Goal: Task Accomplishment & Management: Manage account settings

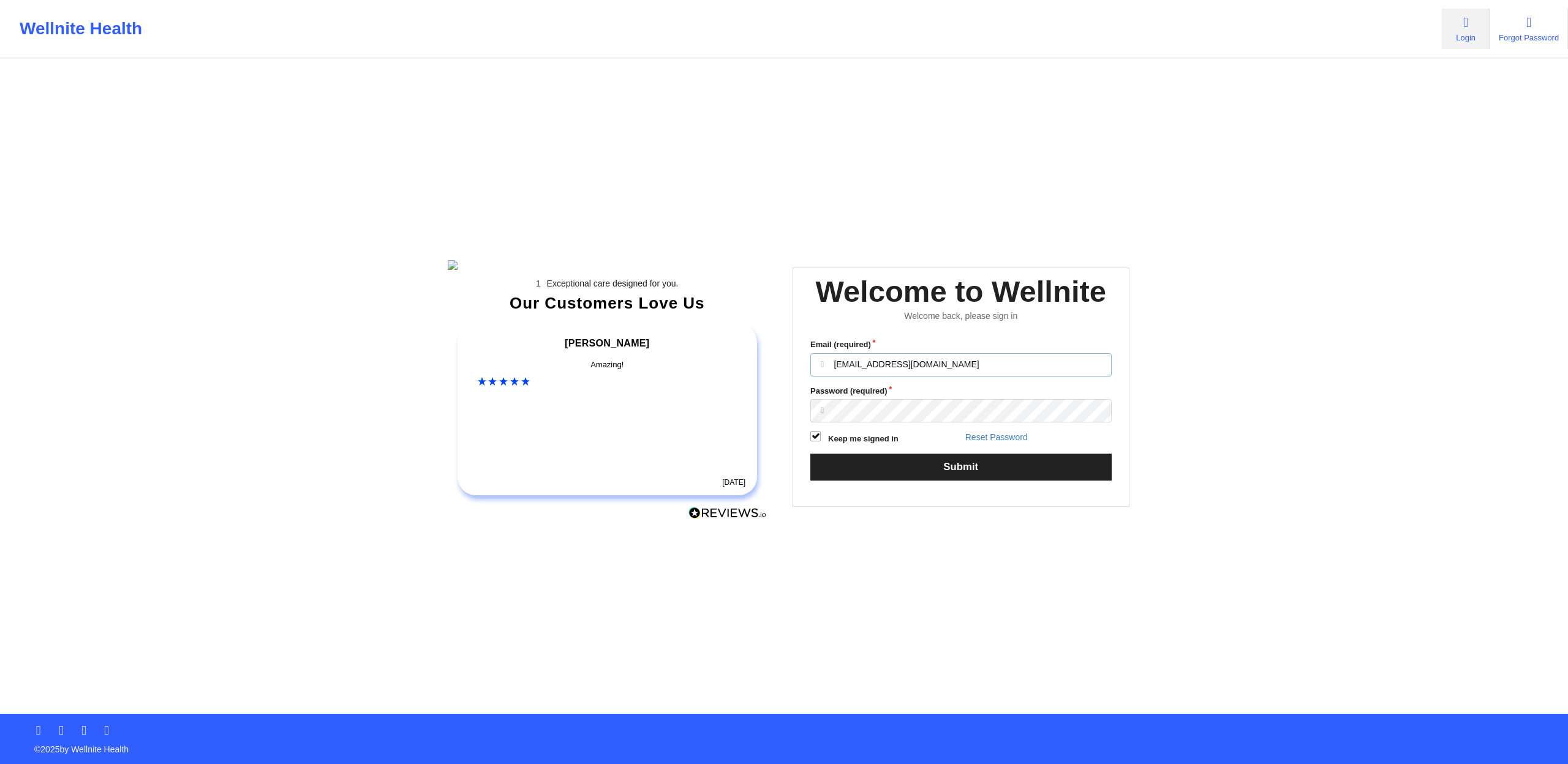
click at [878, 377] on input "patient@well.co" at bounding box center [961, 364] width 301 height 23
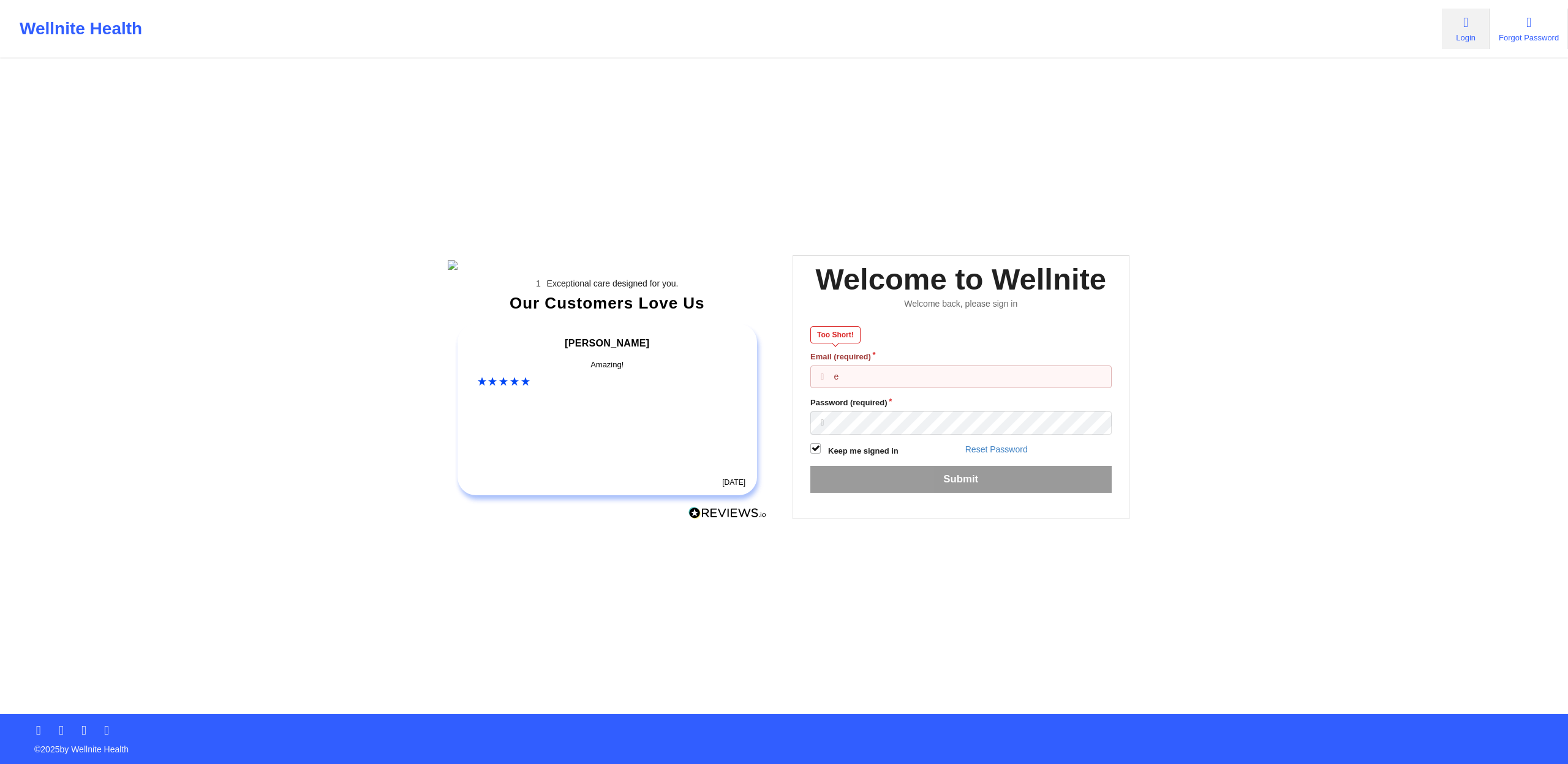
type input "g"
click at [885, 389] on input "g" at bounding box center [961, 377] width 301 height 23
type input "anabelle_gerhold85@example.com"
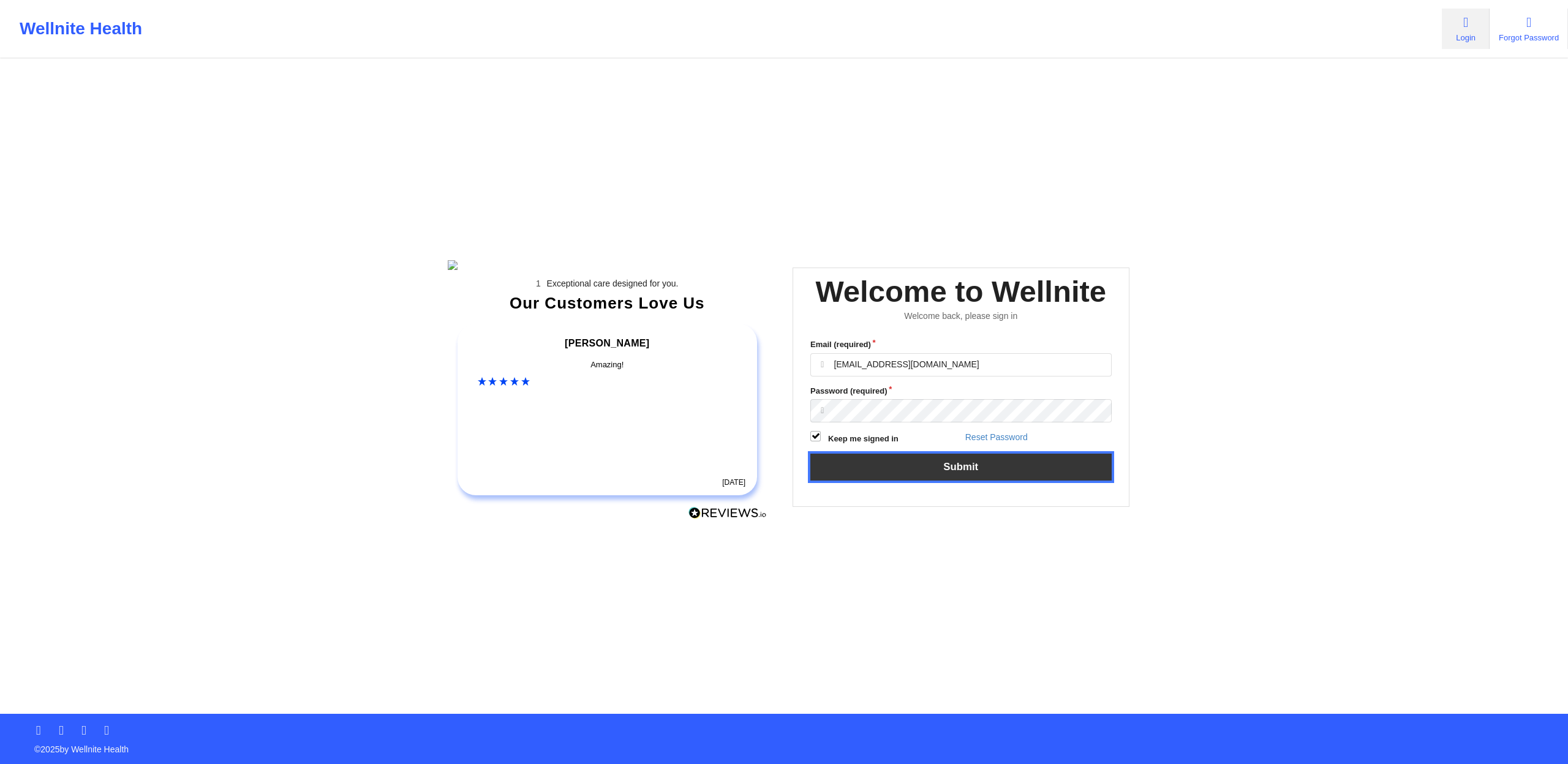
click at [994, 480] on button "Submit" at bounding box center [961, 467] width 301 height 26
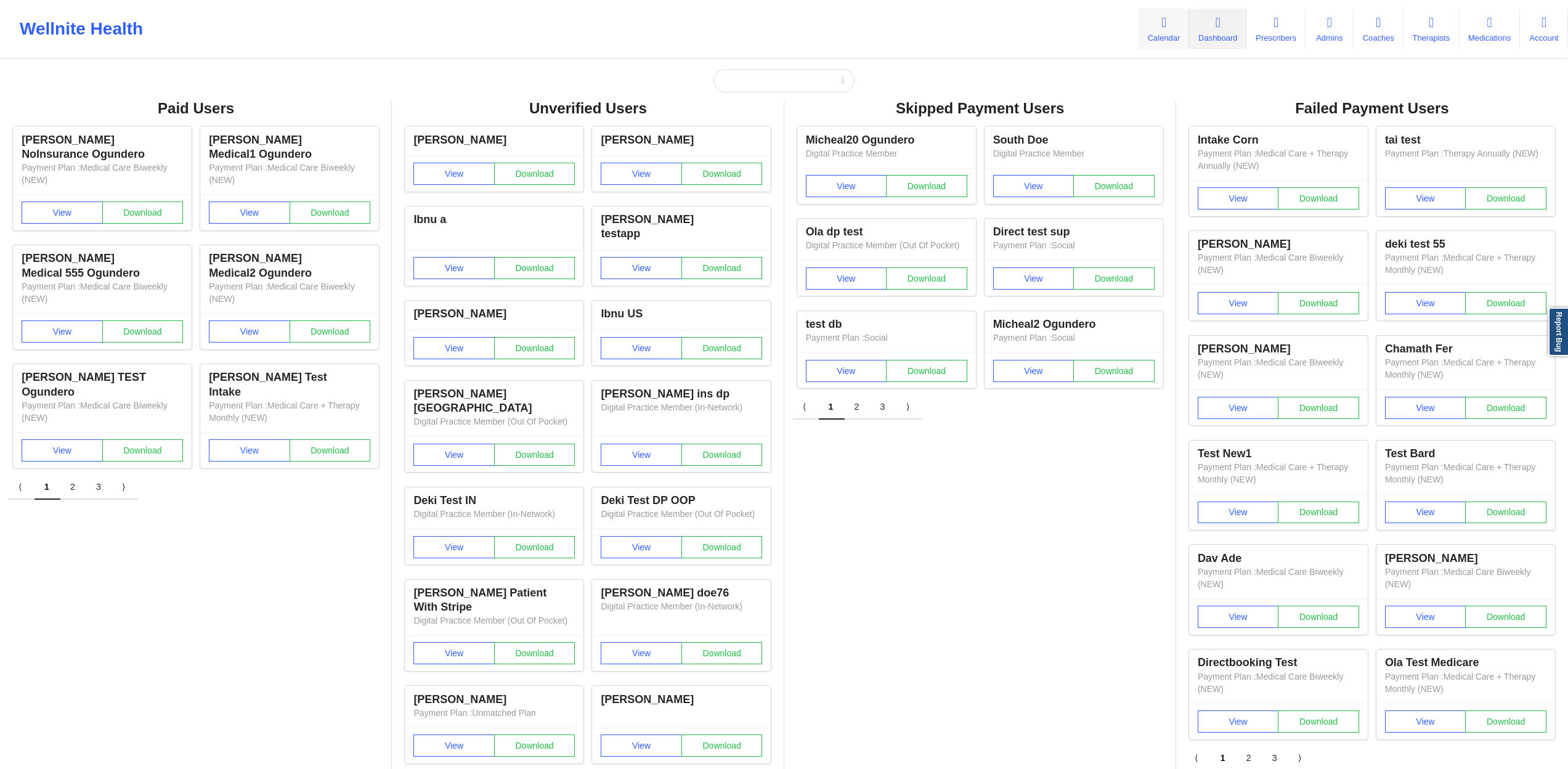
click at [1153, 41] on link "Calendar" at bounding box center [1164, 28] width 50 height 40
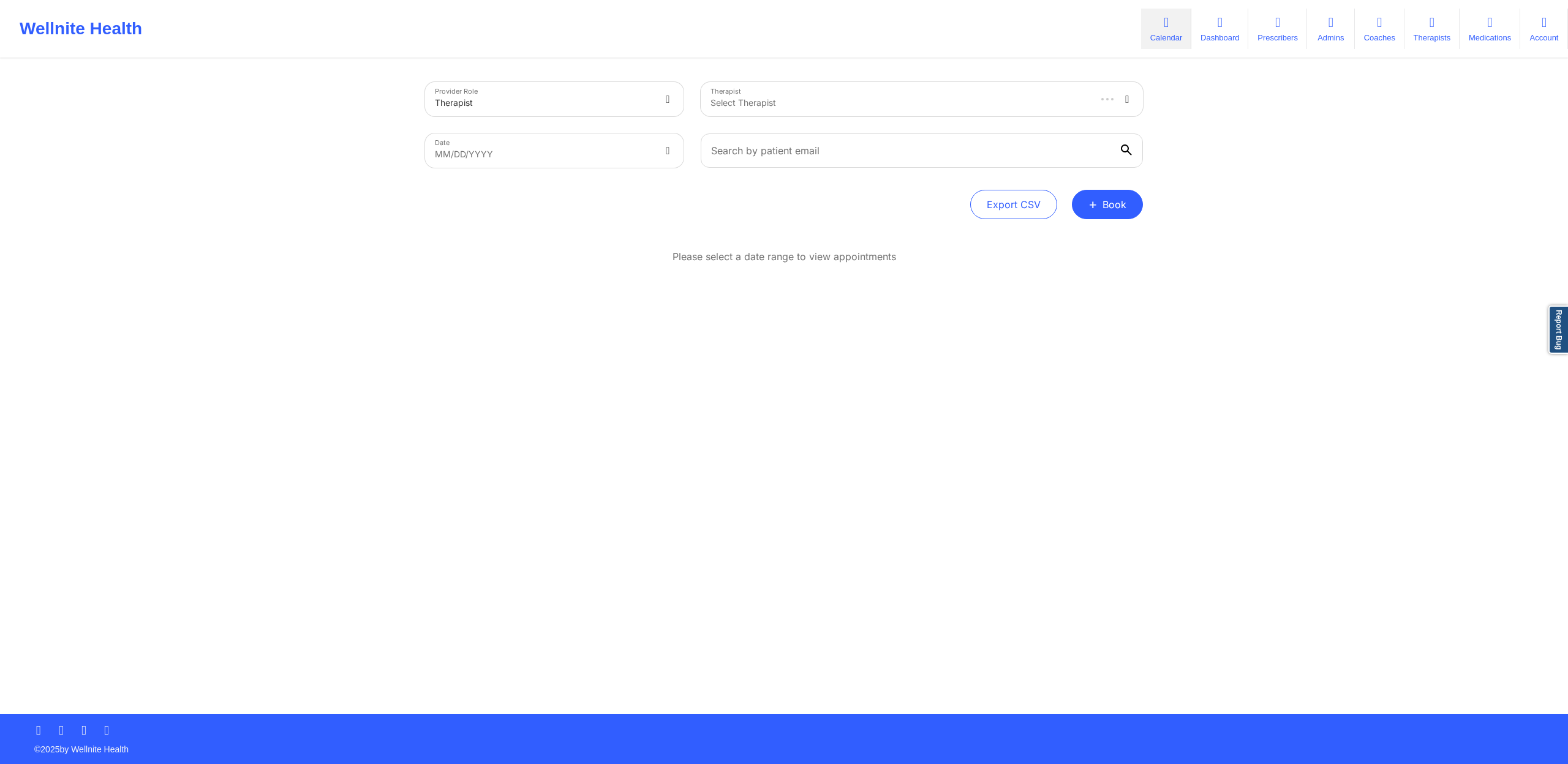
select select "2025-8"
select select "2025-9"
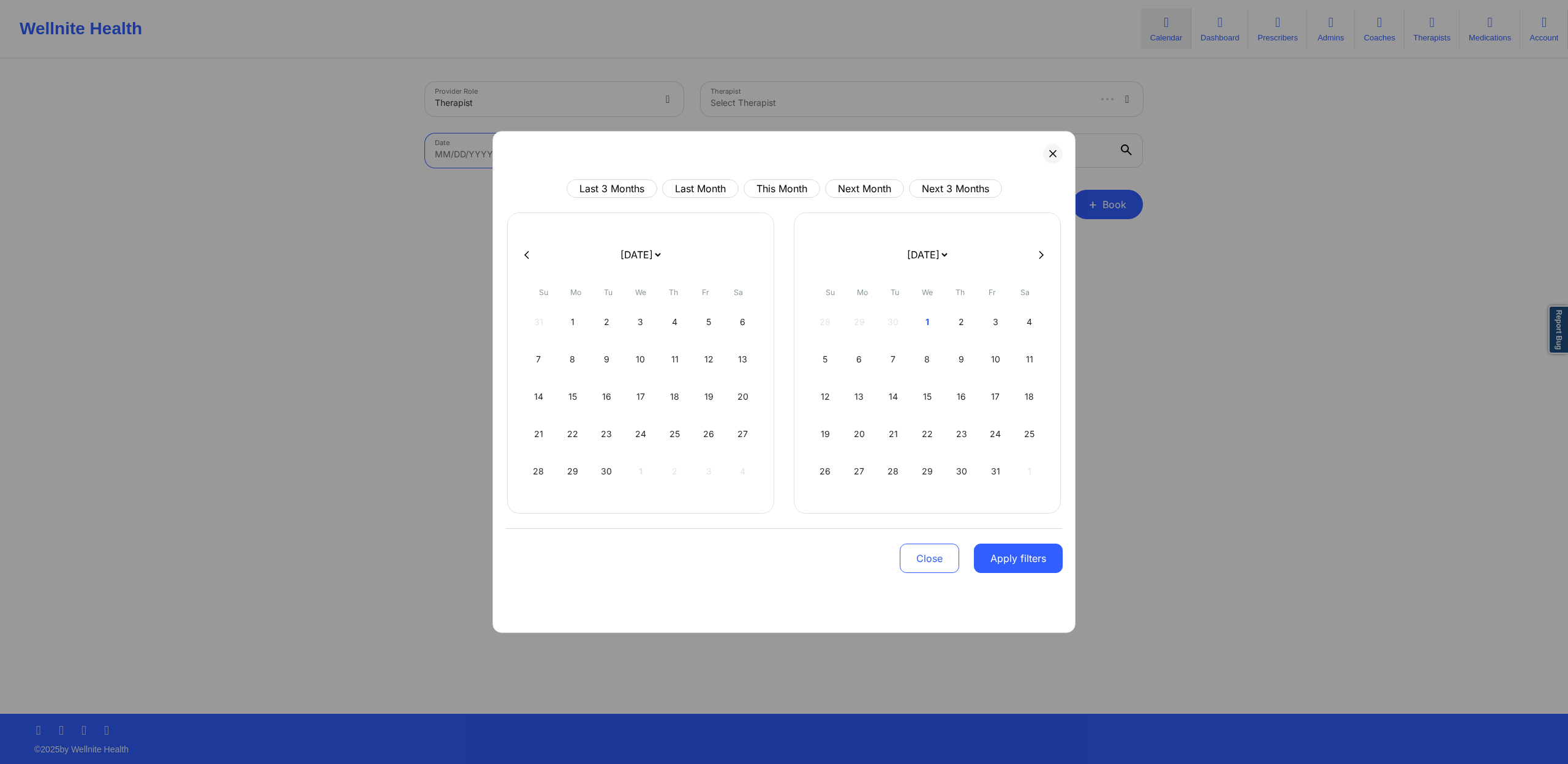
click at [526, 157] on body "Wellnite Health Calendar Dashboard Prescribers Admins Coaches Therapists Medica…" at bounding box center [784, 382] width 1568 height 764
click at [846, 183] on button "Next Month" at bounding box center [864, 189] width 79 height 18
select select "2025-10"
select select "2025-11"
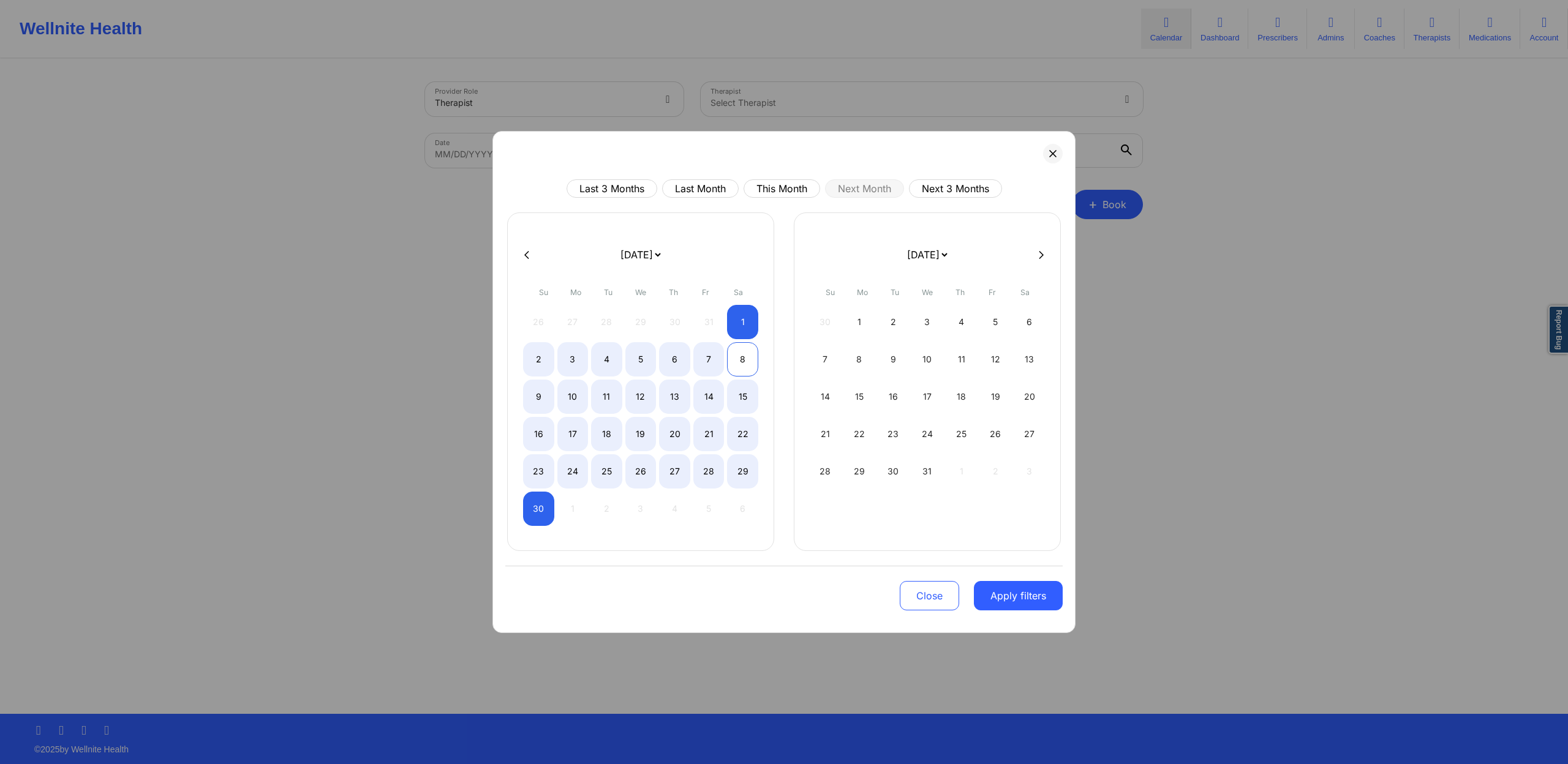
click at [741, 357] on div "8" at bounding box center [742, 360] width 31 height 34
select select "2025-10"
select select "2025-11"
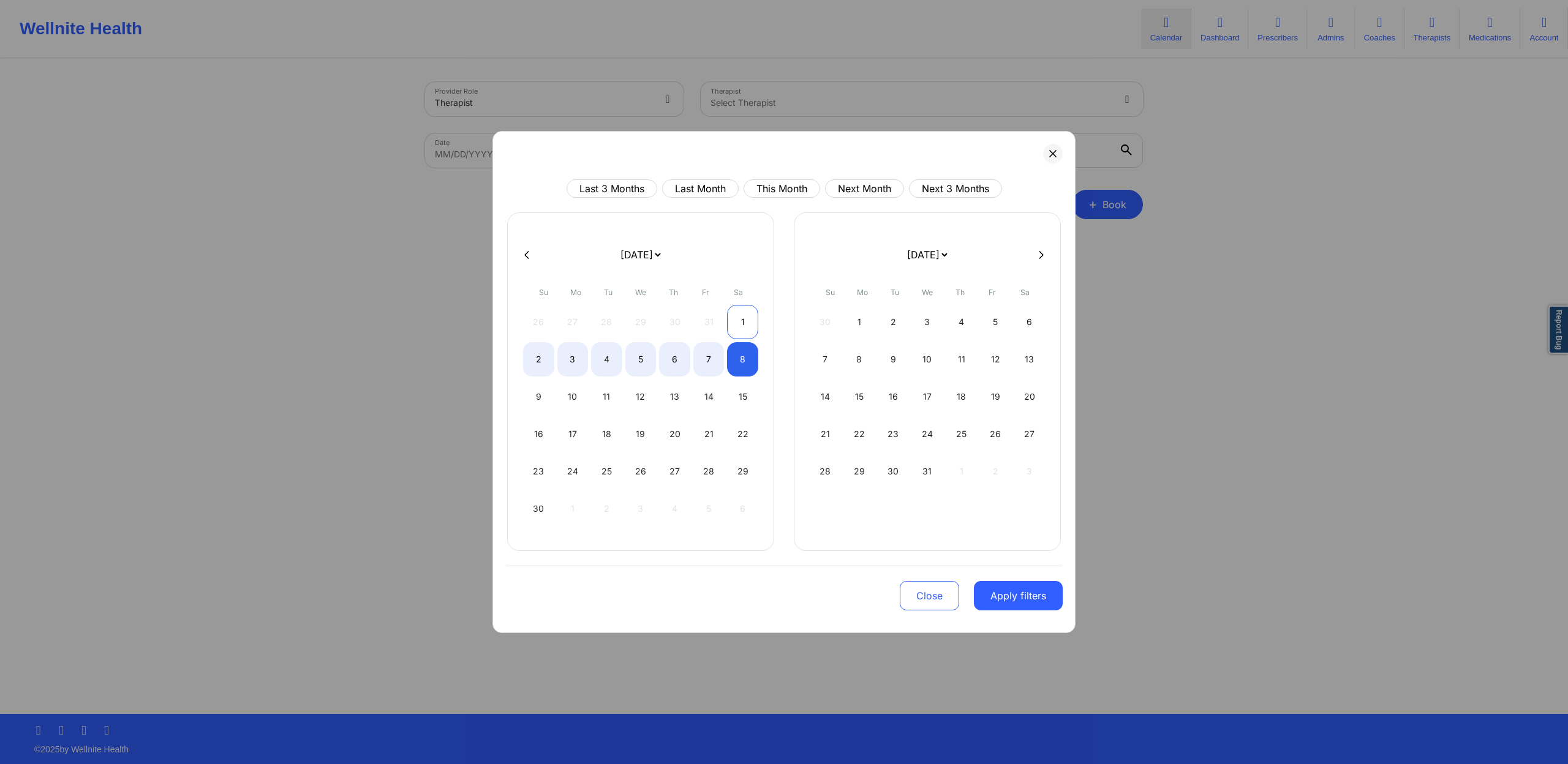
click at [747, 327] on div "1" at bounding box center [742, 322] width 31 height 34
select select "2025-10"
select select "2025-11"
select select "2025-10"
select select "2025-11"
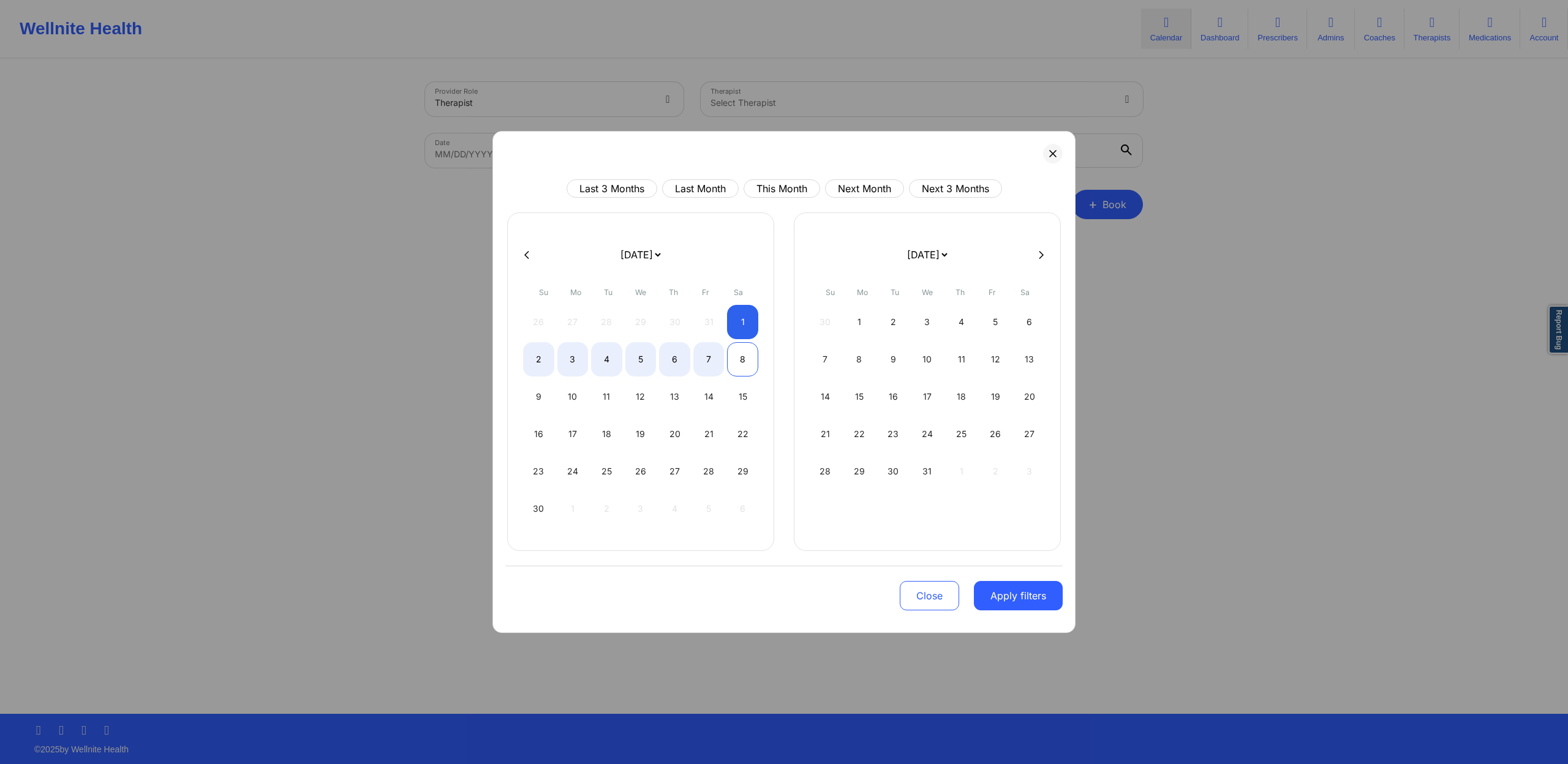
click at [745, 351] on div "8" at bounding box center [742, 360] width 31 height 34
select select "2025-10"
select select "2025-11"
click at [1032, 603] on button "Apply filters" at bounding box center [1018, 596] width 89 height 30
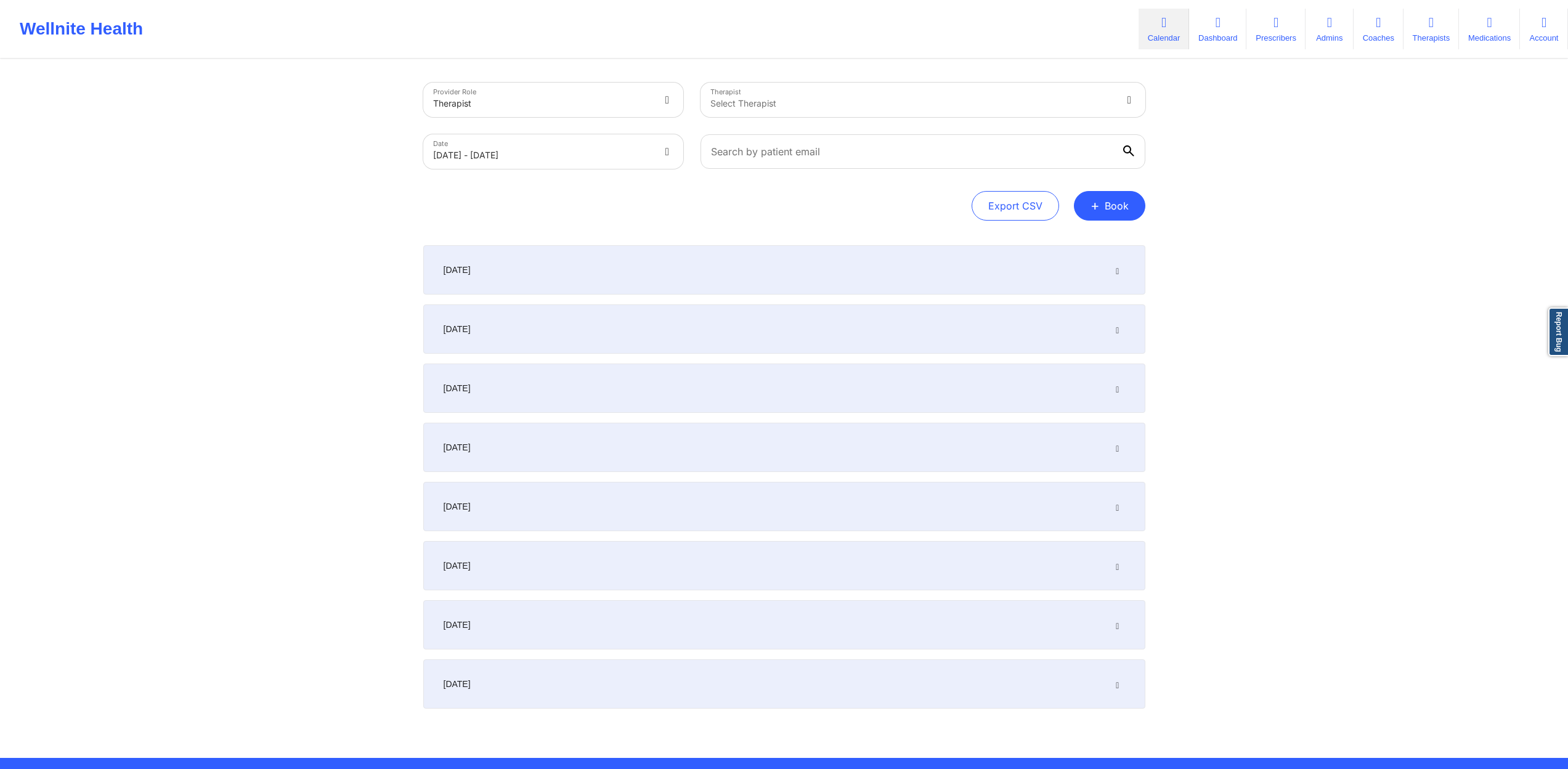
click at [617, 285] on div "[DATE]" at bounding box center [784, 270] width 722 height 50
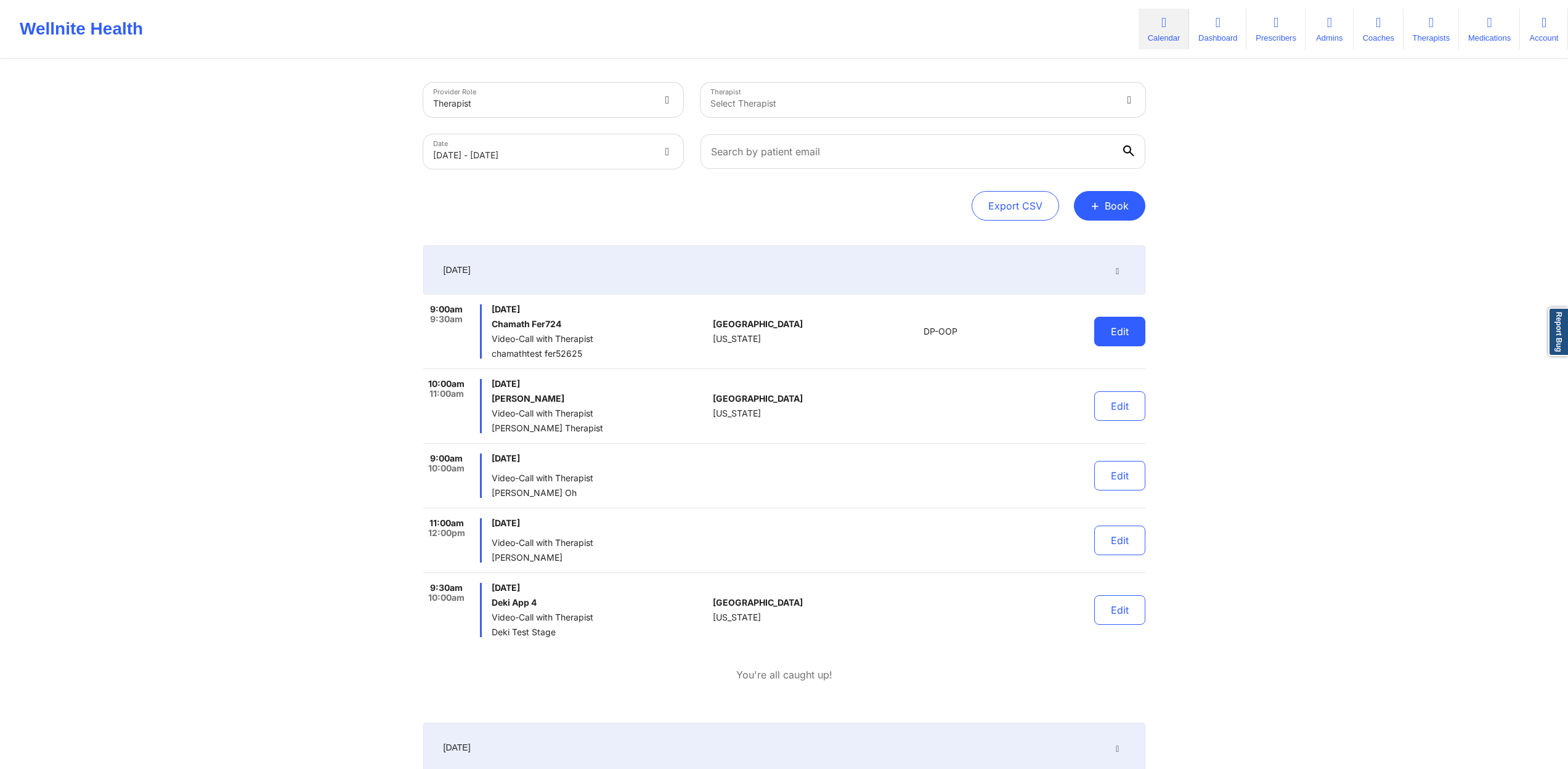
click at [1125, 336] on button "Edit" at bounding box center [1119, 332] width 51 height 30
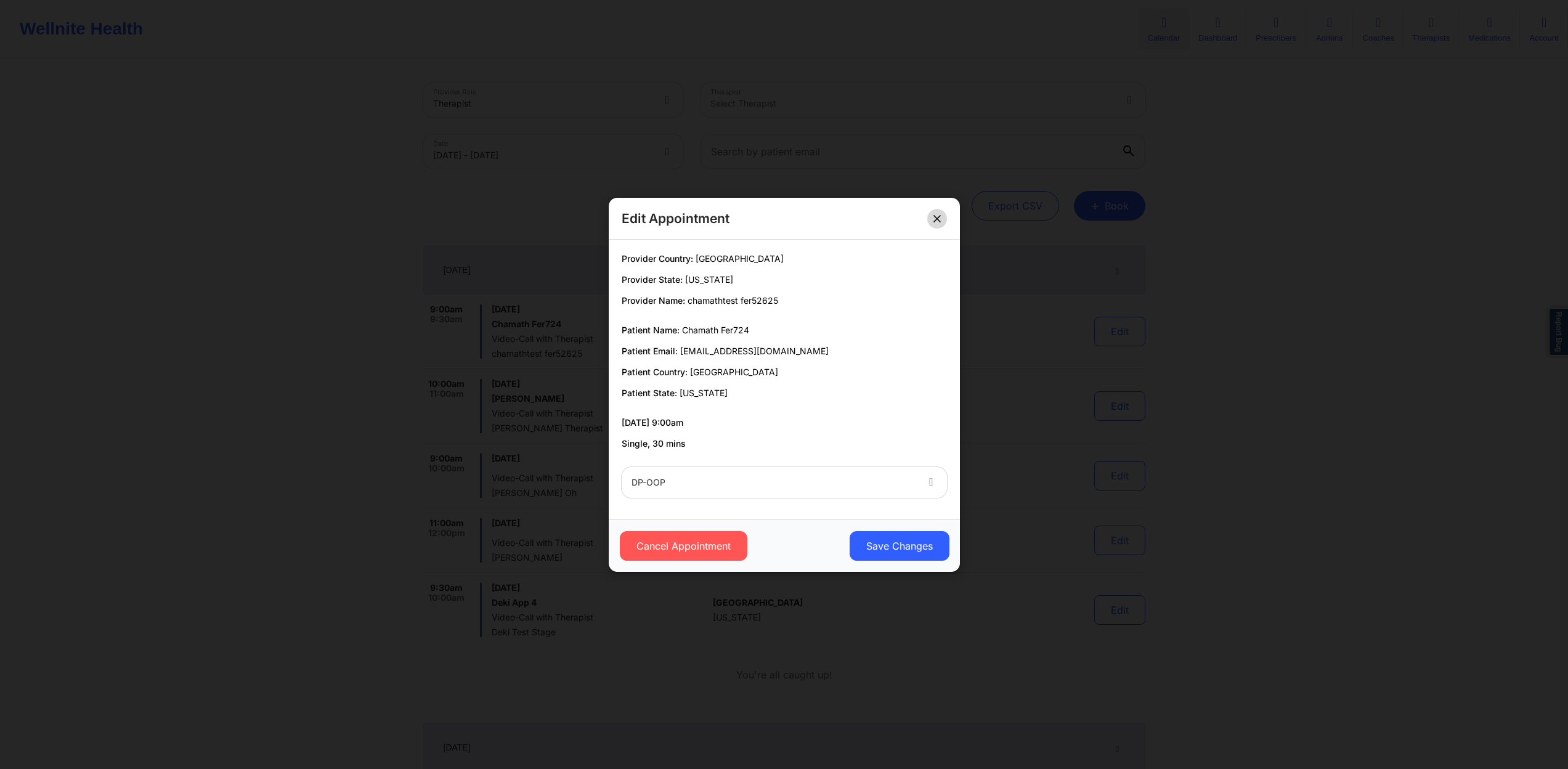
click at [931, 218] on button at bounding box center [937, 218] width 20 height 20
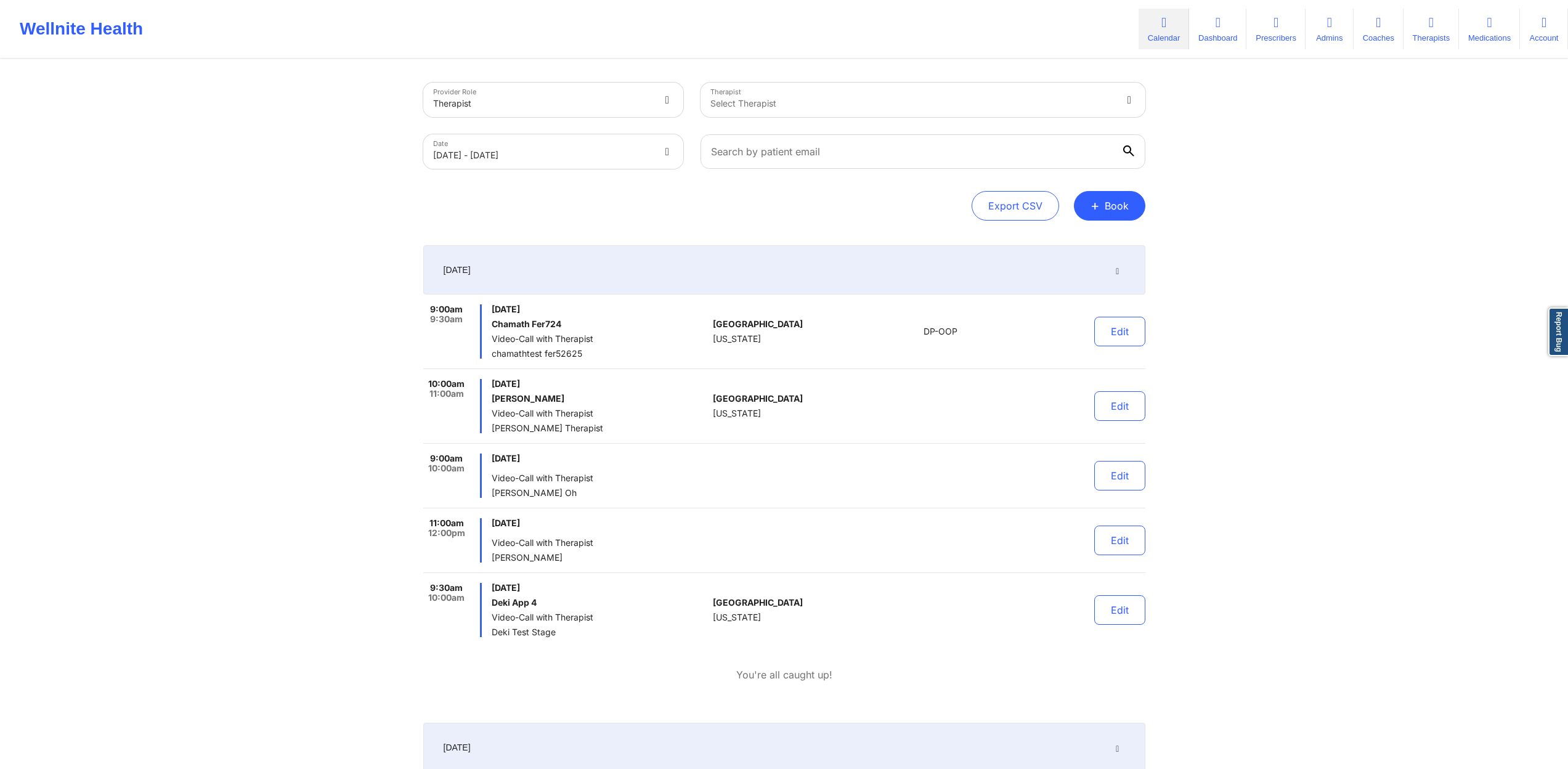
click at [1129, 424] on div "Edit" at bounding box center [1088, 406] width 114 height 54
click at [1116, 416] on button "Edit" at bounding box center [1119, 406] width 51 height 30
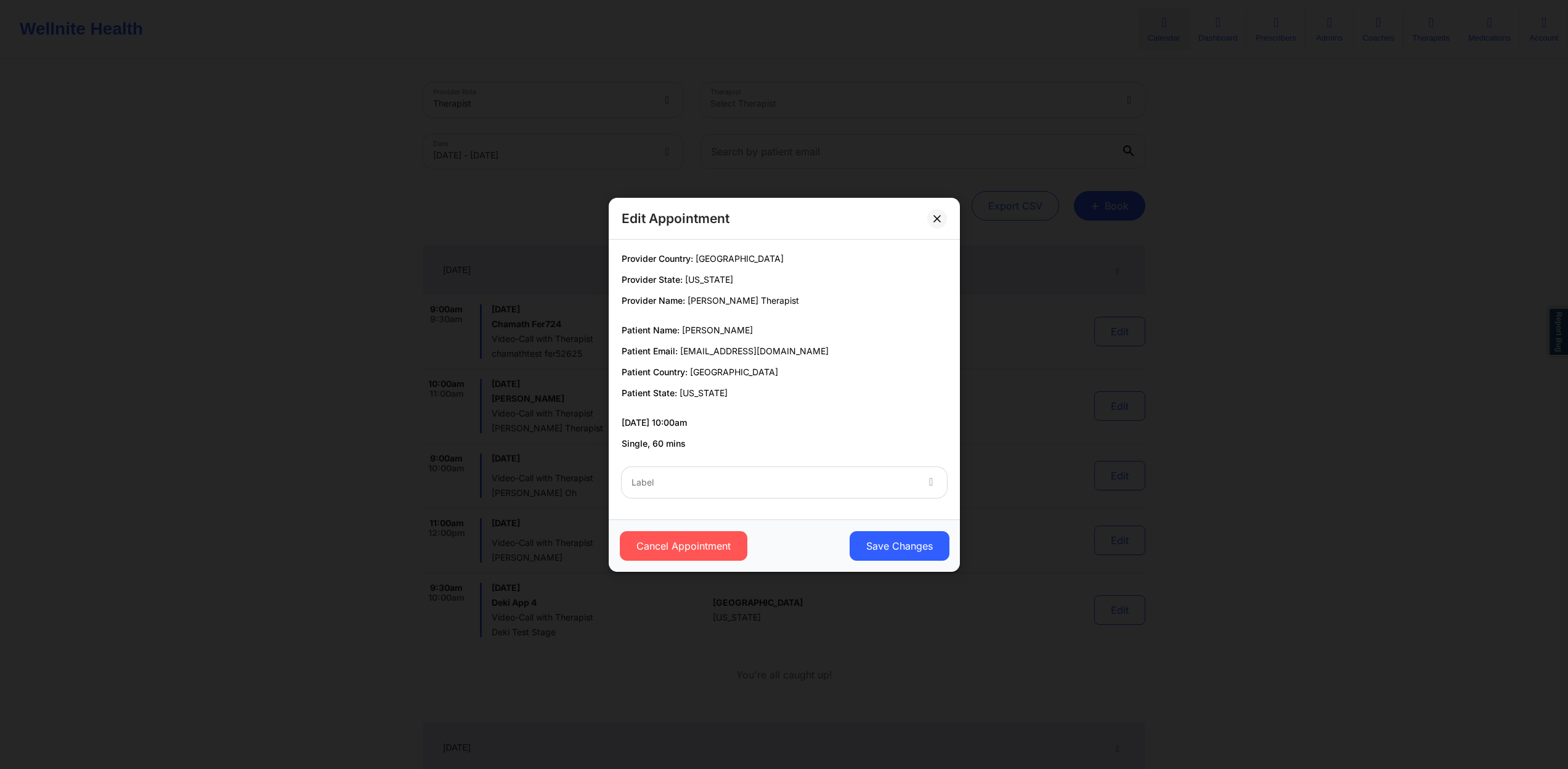
click at [883, 493] on div "Label" at bounding box center [769, 482] width 296 height 31
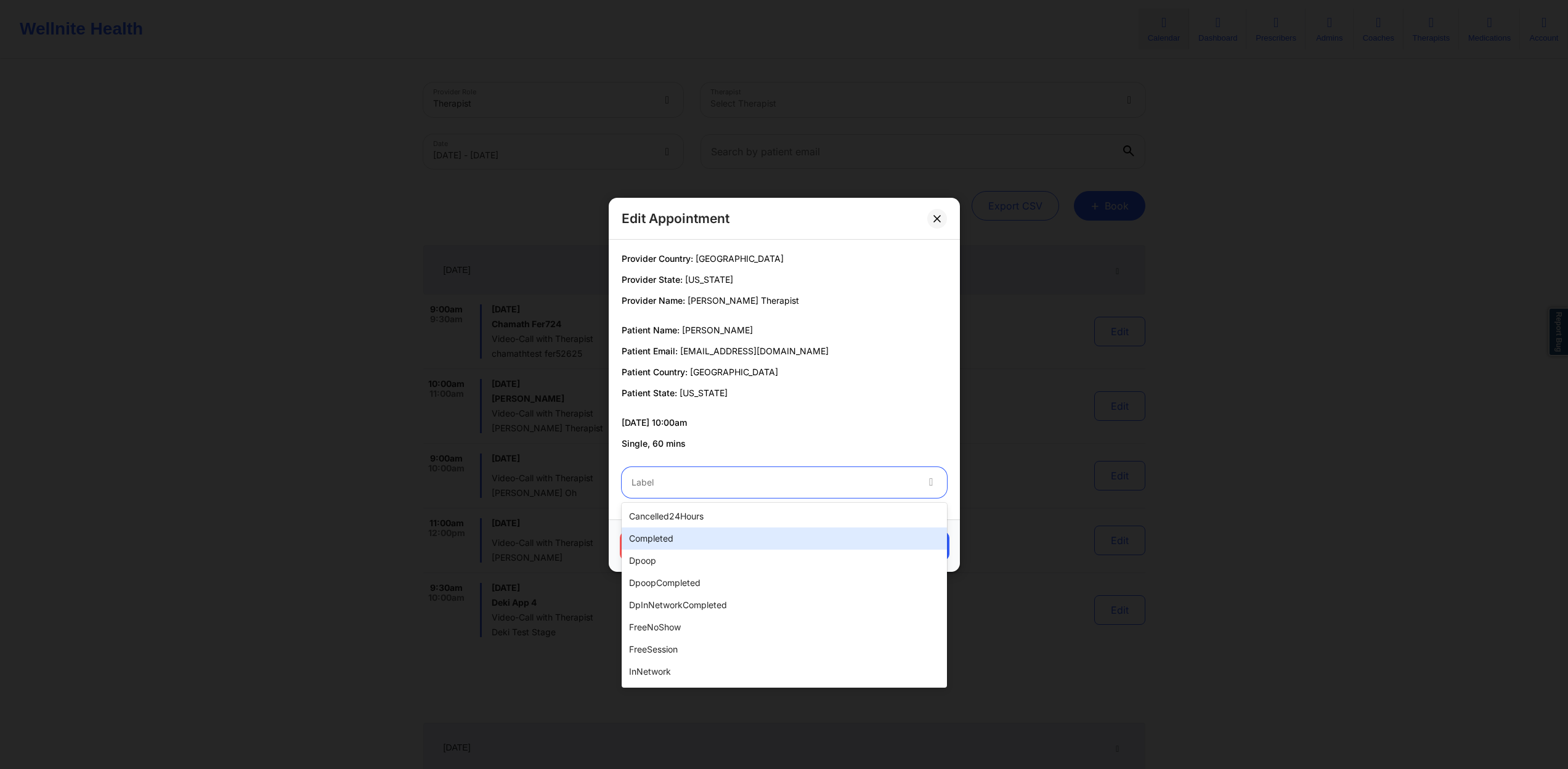
click at [818, 535] on div "completed" at bounding box center [785, 539] width 326 height 23
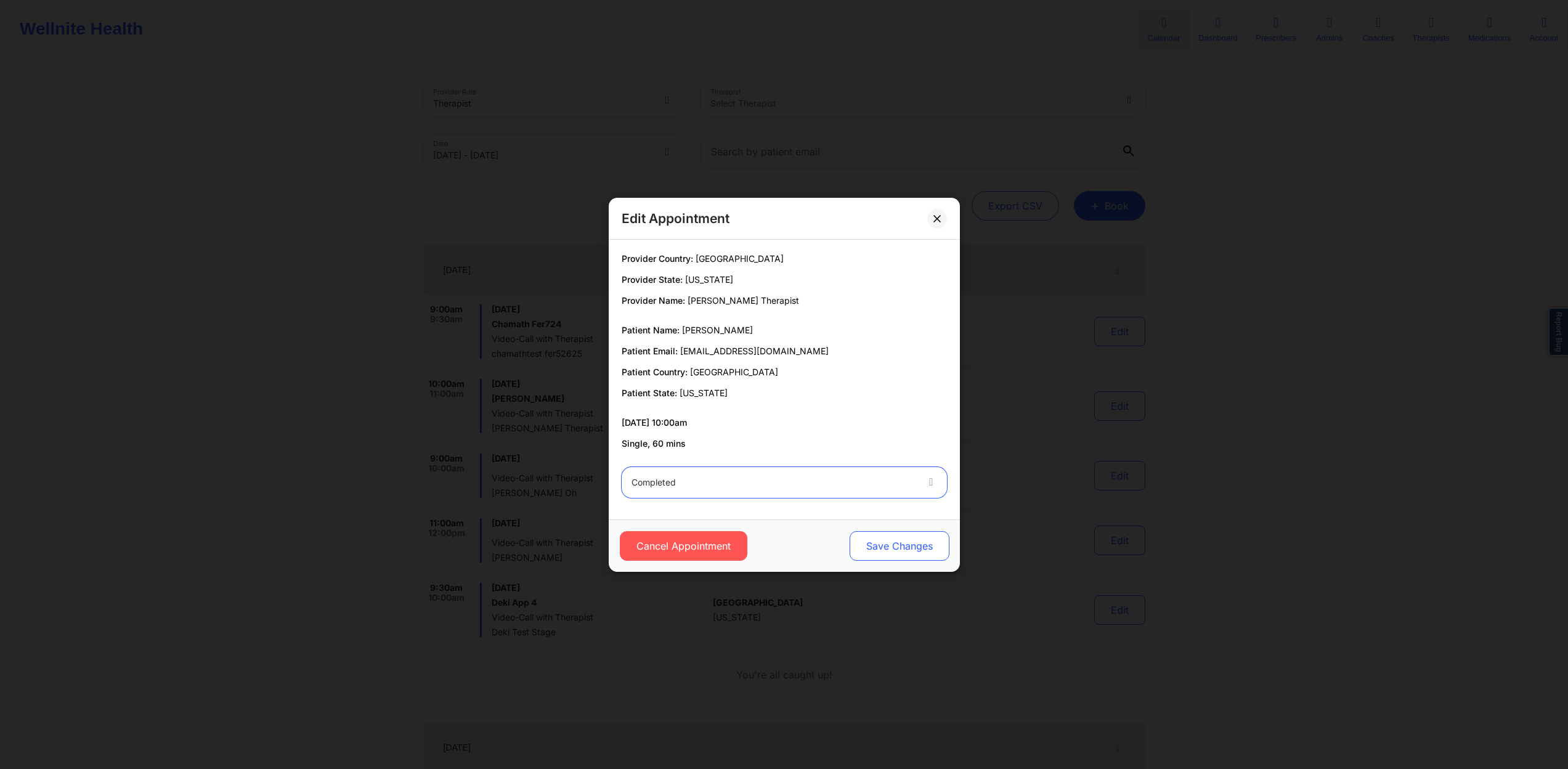
click at [921, 549] on button "Save Changes" at bounding box center [898, 546] width 100 height 30
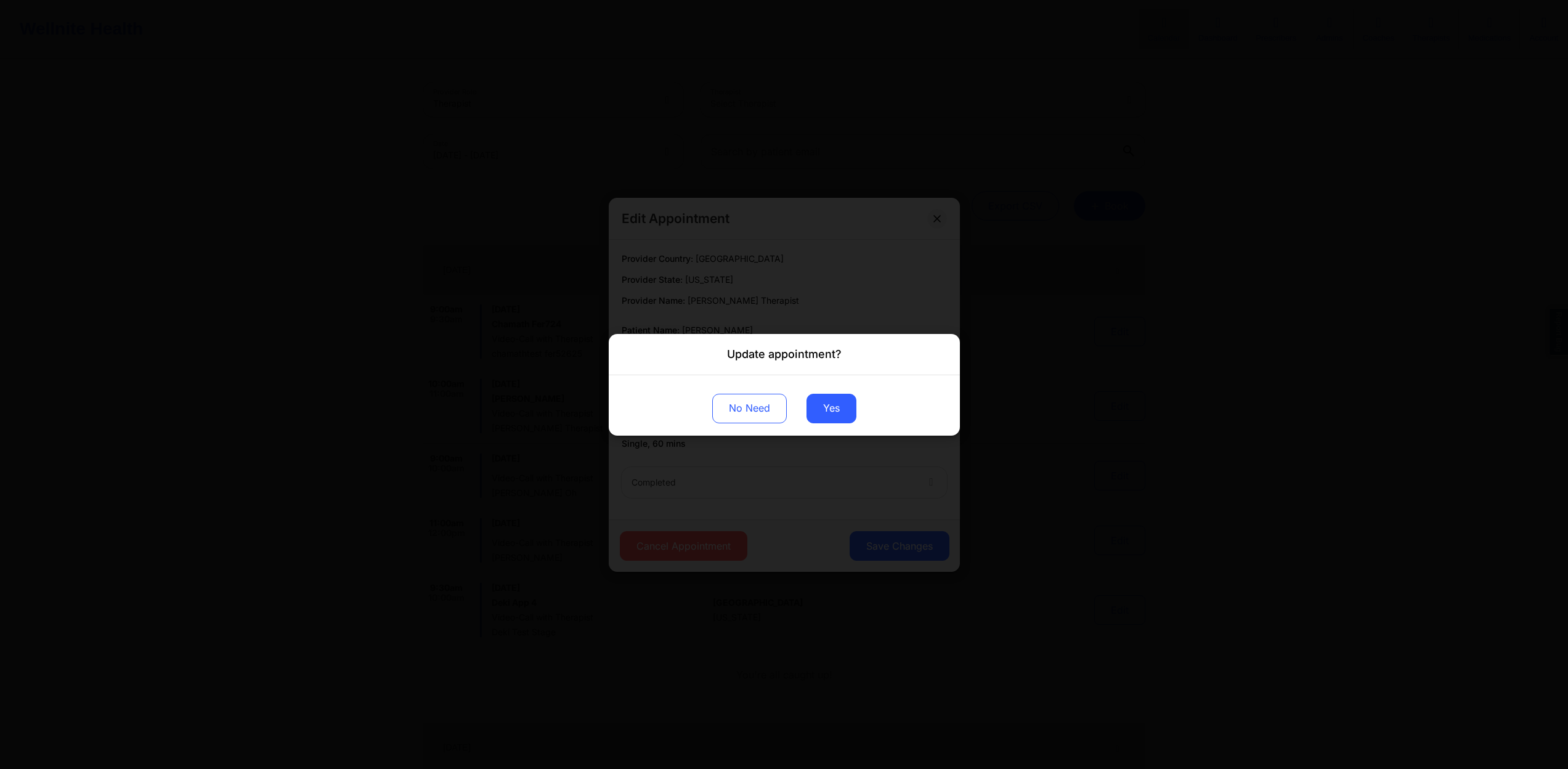
click at [838, 383] on div "No Need Yes" at bounding box center [784, 404] width 351 height 60
click at [839, 399] on button "Yes" at bounding box center [831, 408] width 50 height 30
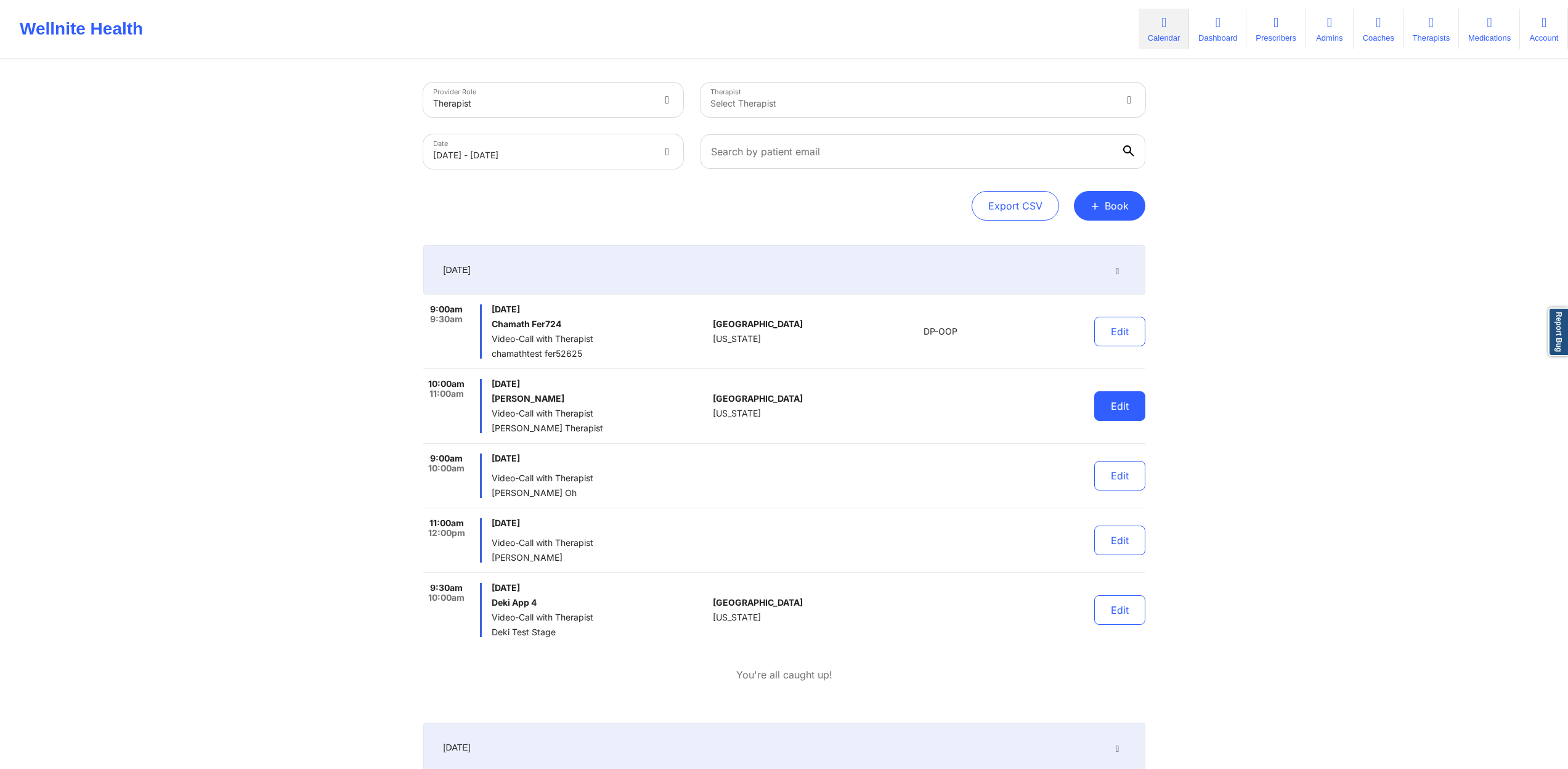
click at [1112, 412] on button "Edit" at bounding box center [1119, 406] width 51 height 30
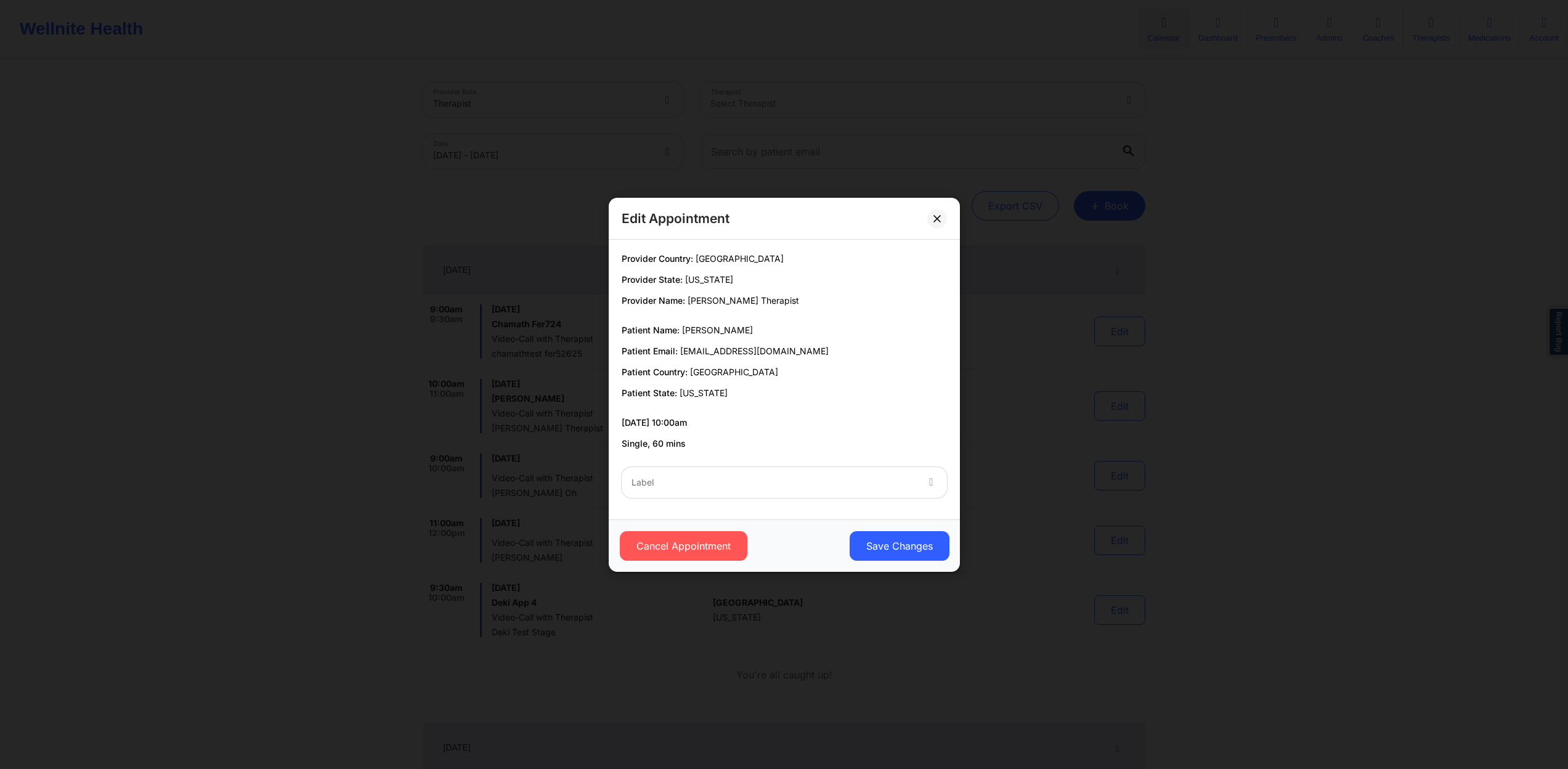
click at [837, 485] on div at bounding box center [774, 482] width 284 height 15
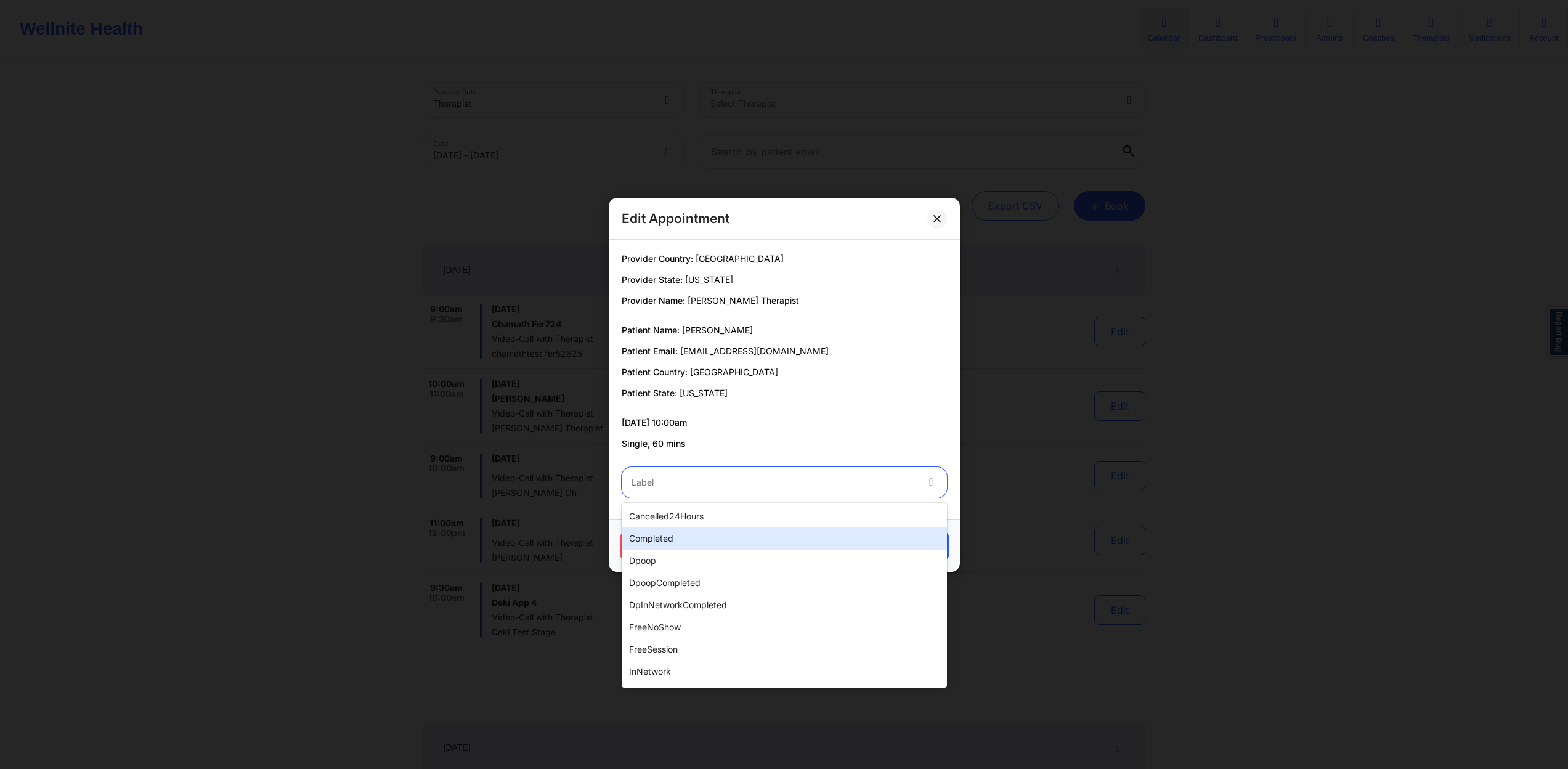
click at [777, 537] on div "completed" at bounding box center [785, 539] width 326 height 23
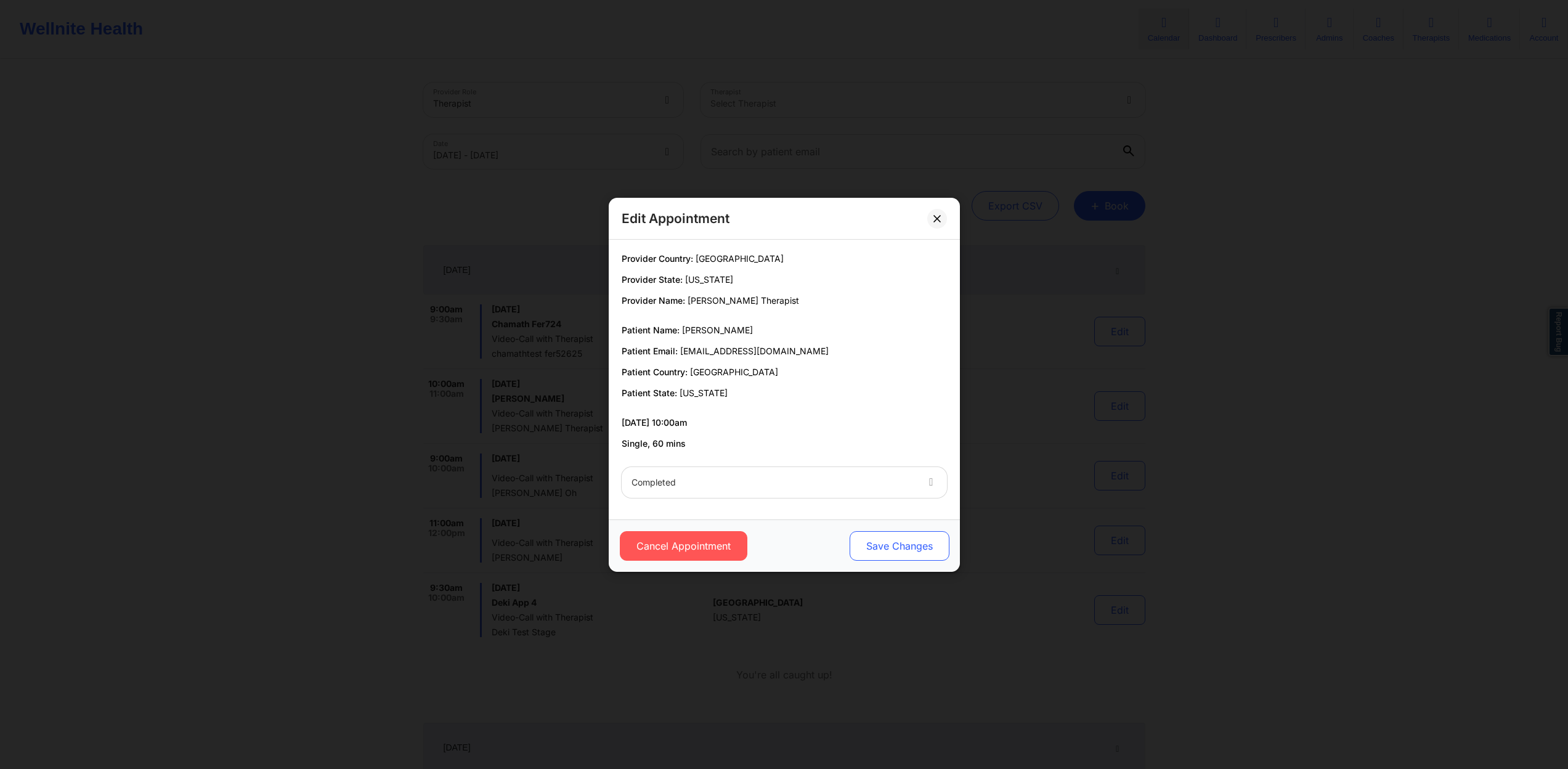
click at [901, 554] on button "Save Changes" at bounding box center [898, 546] width 100 height 30
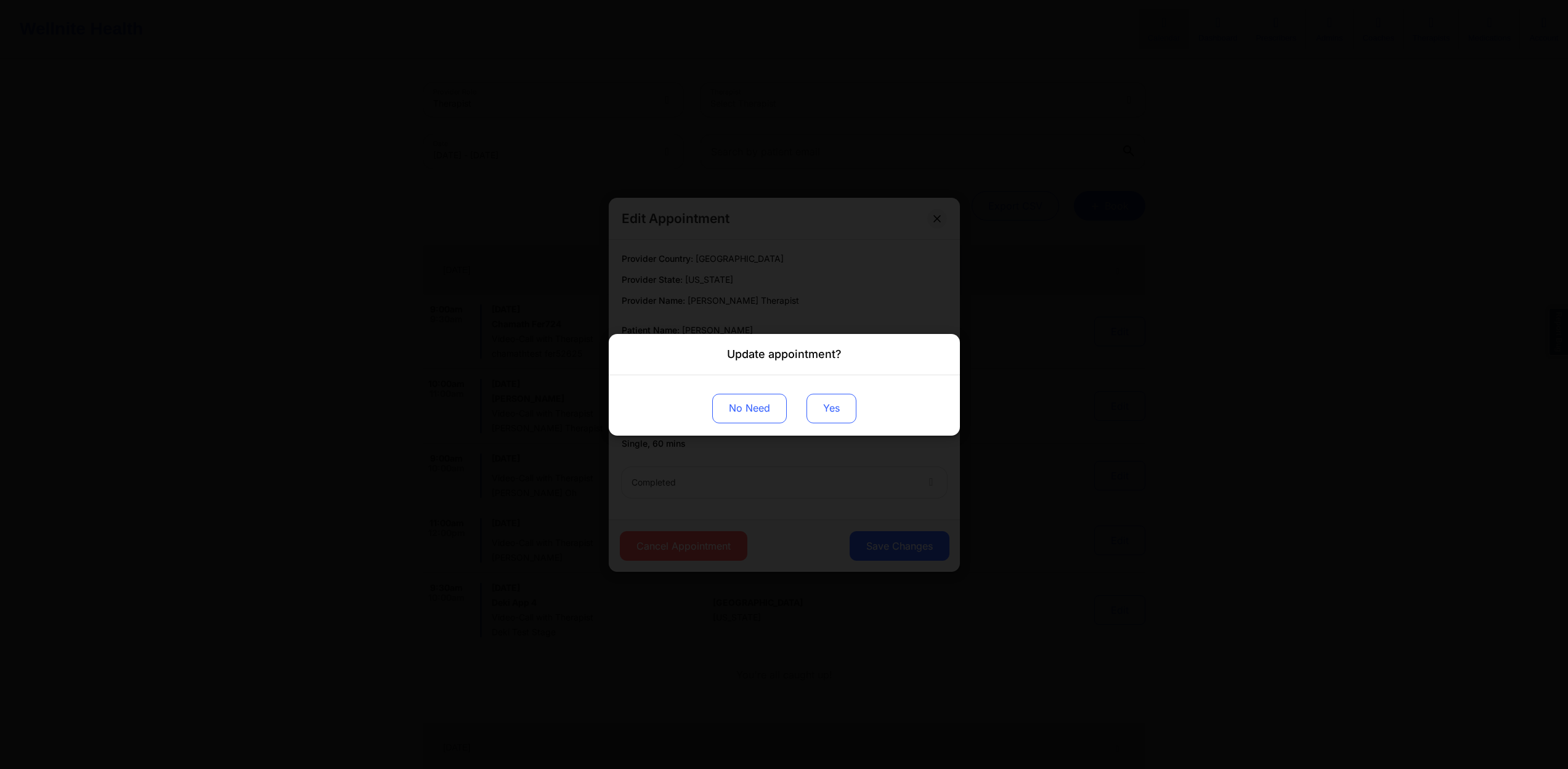
click at [833, 420] on button "Yes" at bounding box center [831, 408] width 50 height 30
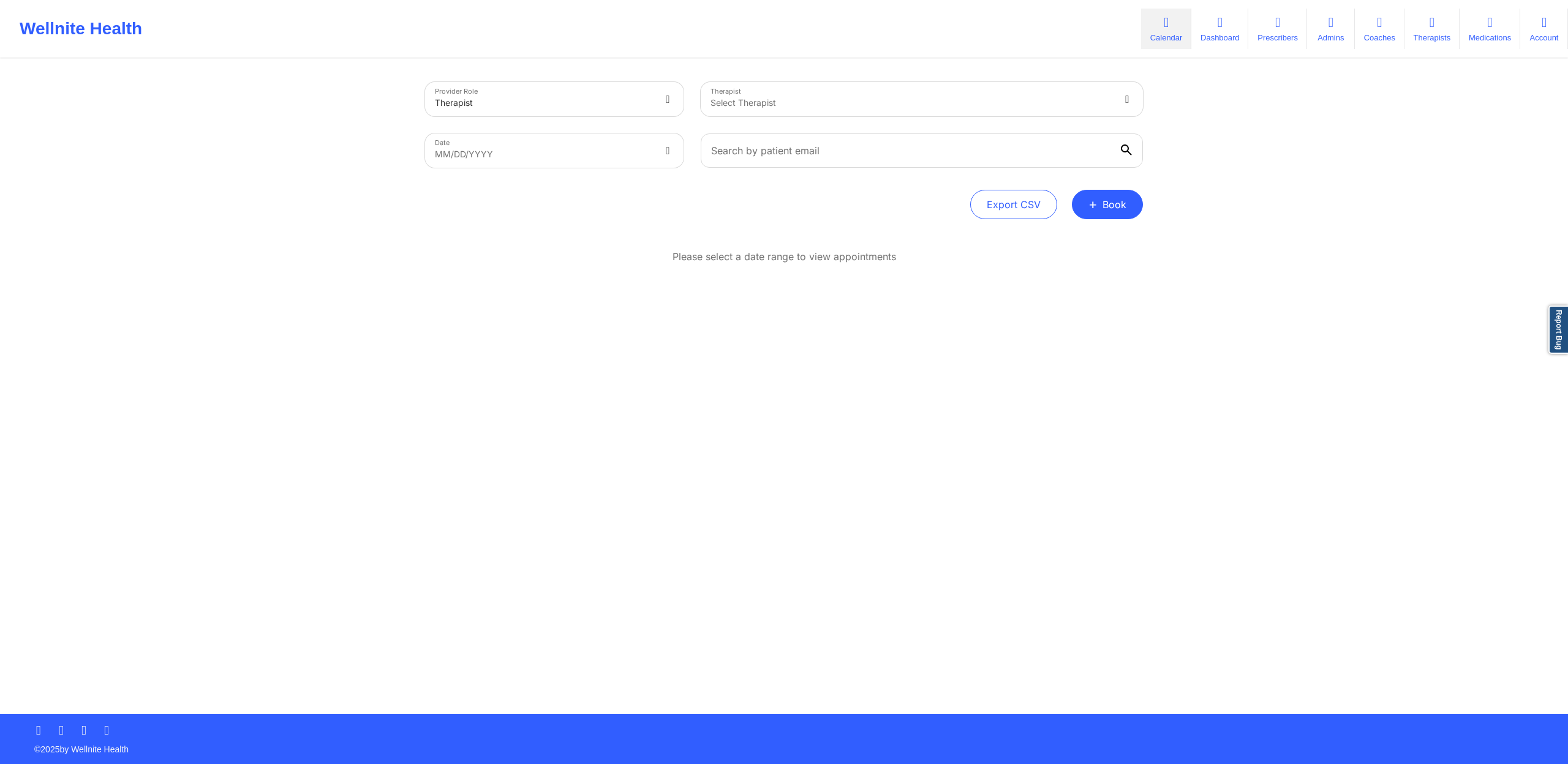
click at [499, 146] on body "Wellnite Health Calendar Dashboard Prescribers Admins Coaches Therapists Medica…" at bounding box center [784, 382] width 1568 height 764
select select "2025-8"
select select "2025-9"
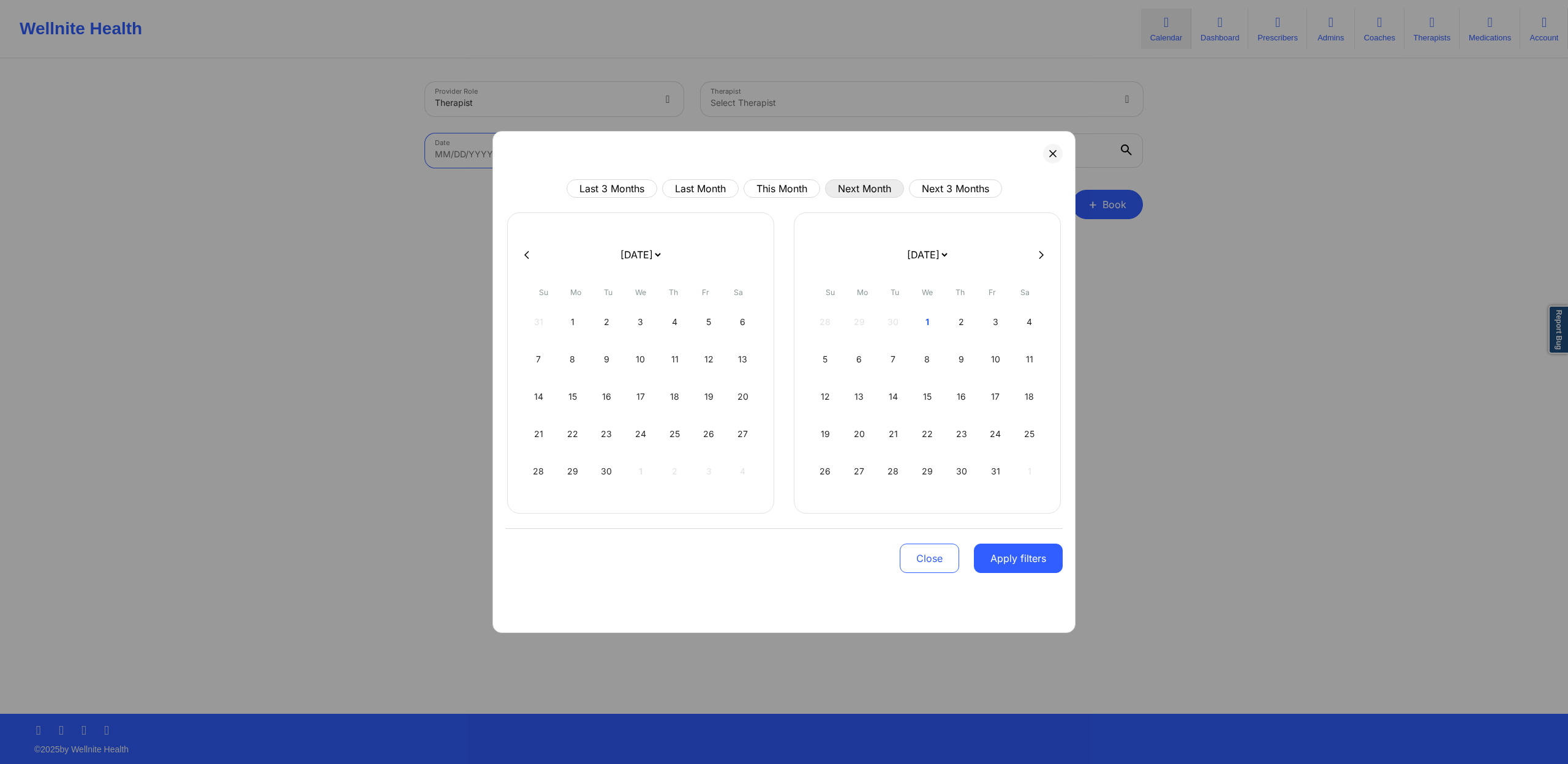
click at [868, 187] on button "Next Month" at bounding box center [864, 189] width 79 height 18
select select "2025-10"
select select "2025-11"
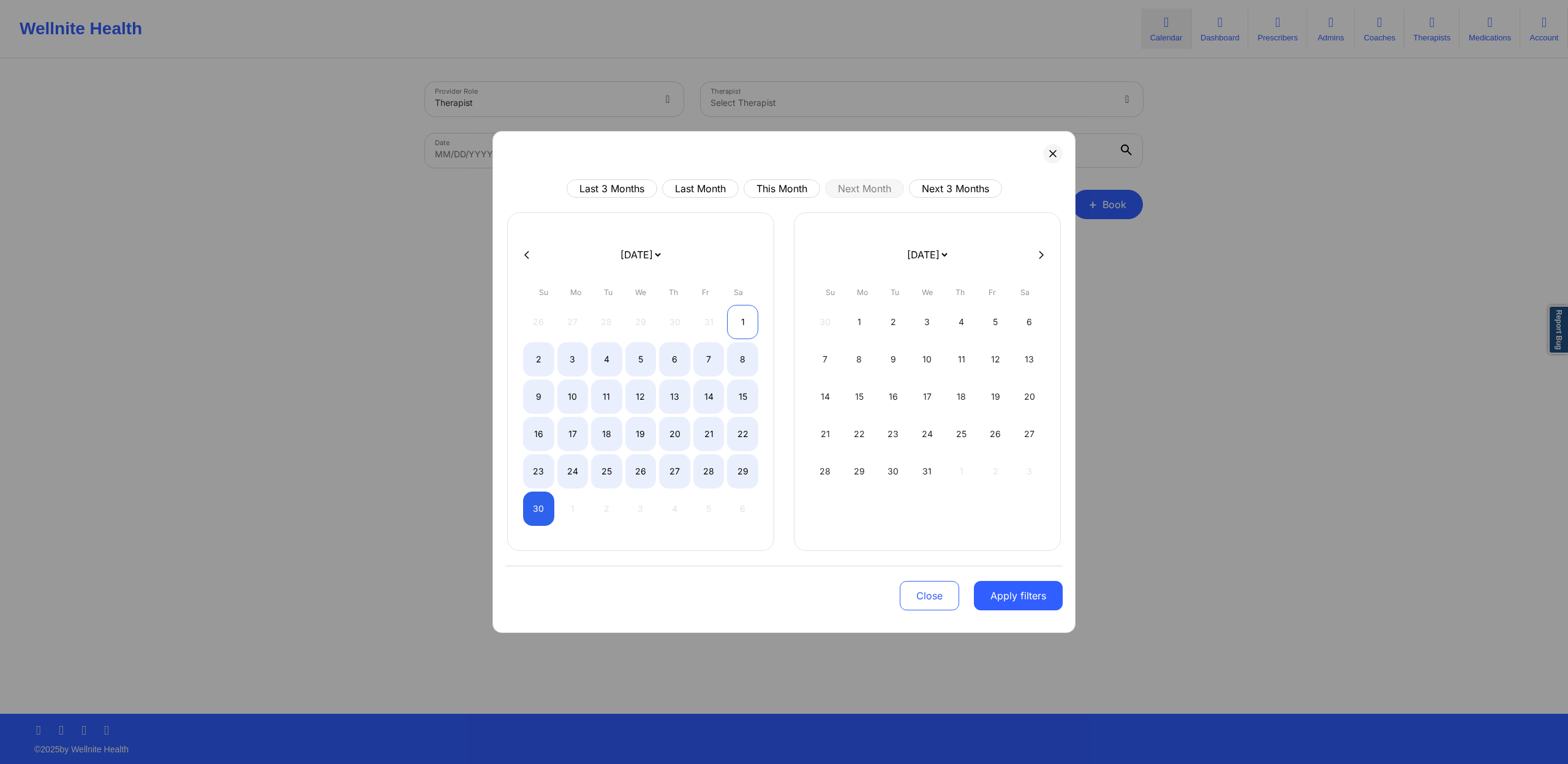
click at [740, 321] on div "1" at bounding box center [742, 322] width 31 height 34
select select "2025-10"
select select "2025-11"
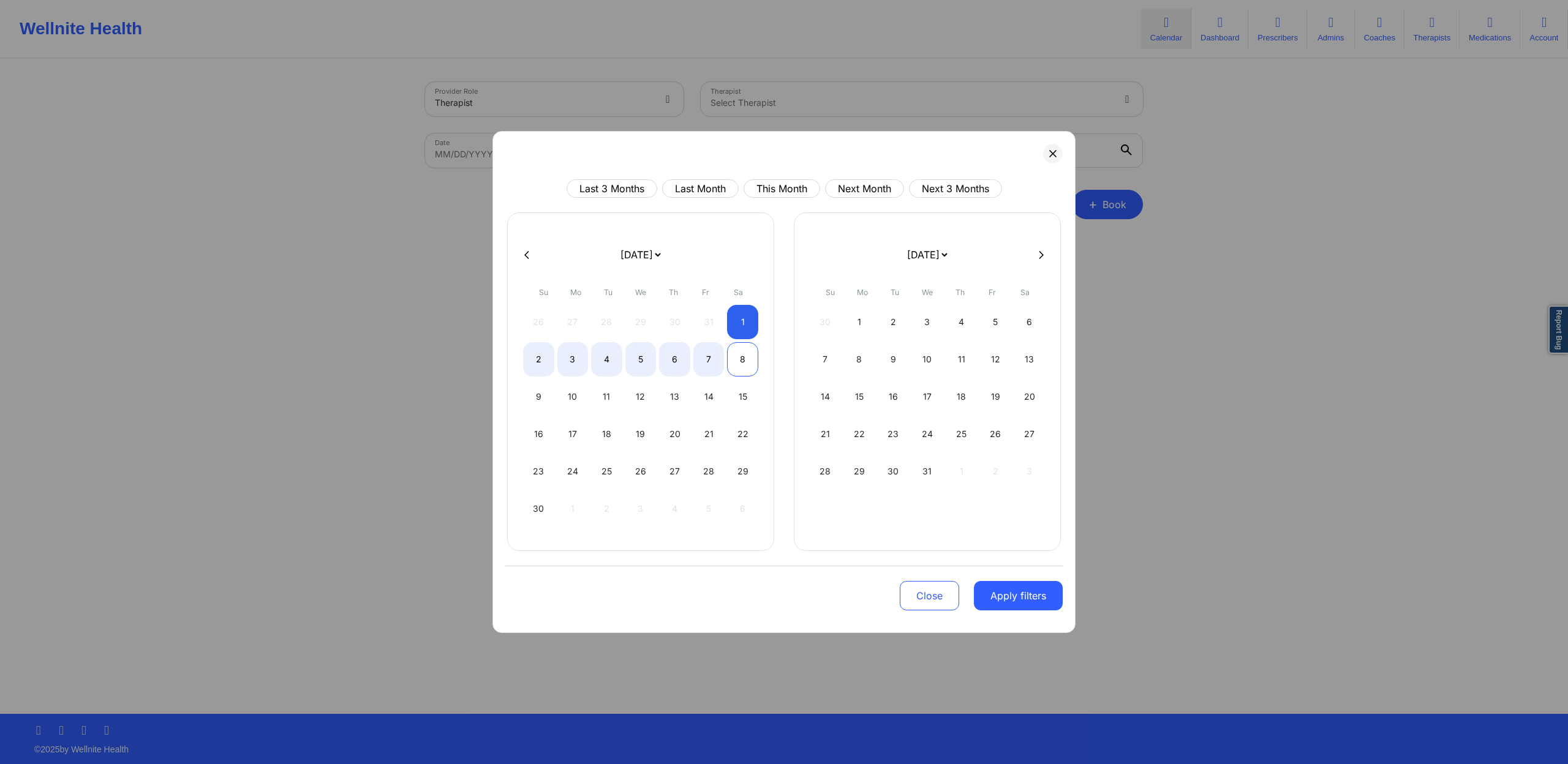
select select "2025-10"
select select "2025-11"
click at [749, 356] on div "8" at bounding box center [742, 360] width 31 height 34
select select "2025-10"
select select "2025-11"
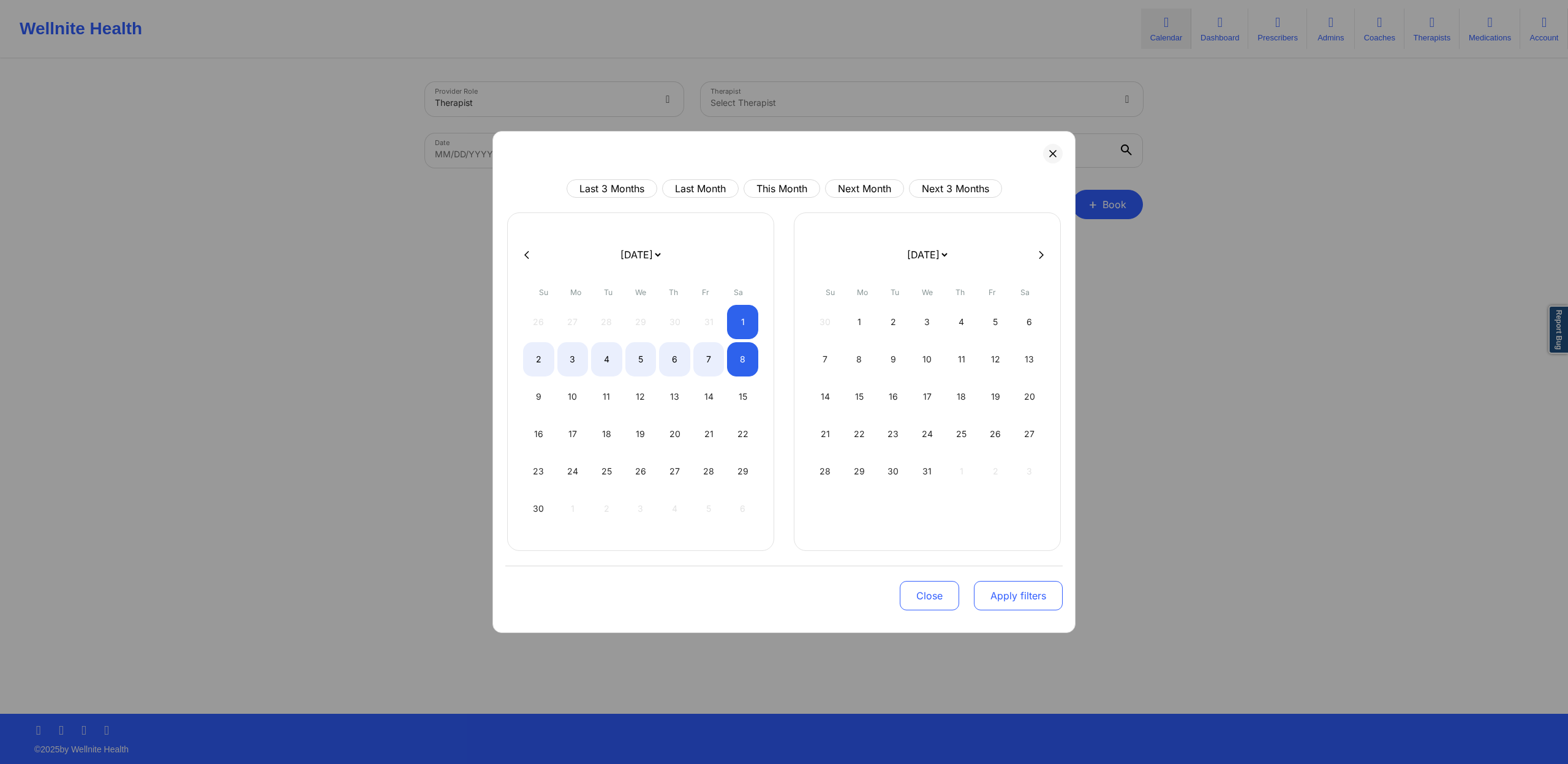
click at [1010, 585] on button "Apply filters" at bounding box center [1018, 596] width 89 height 30
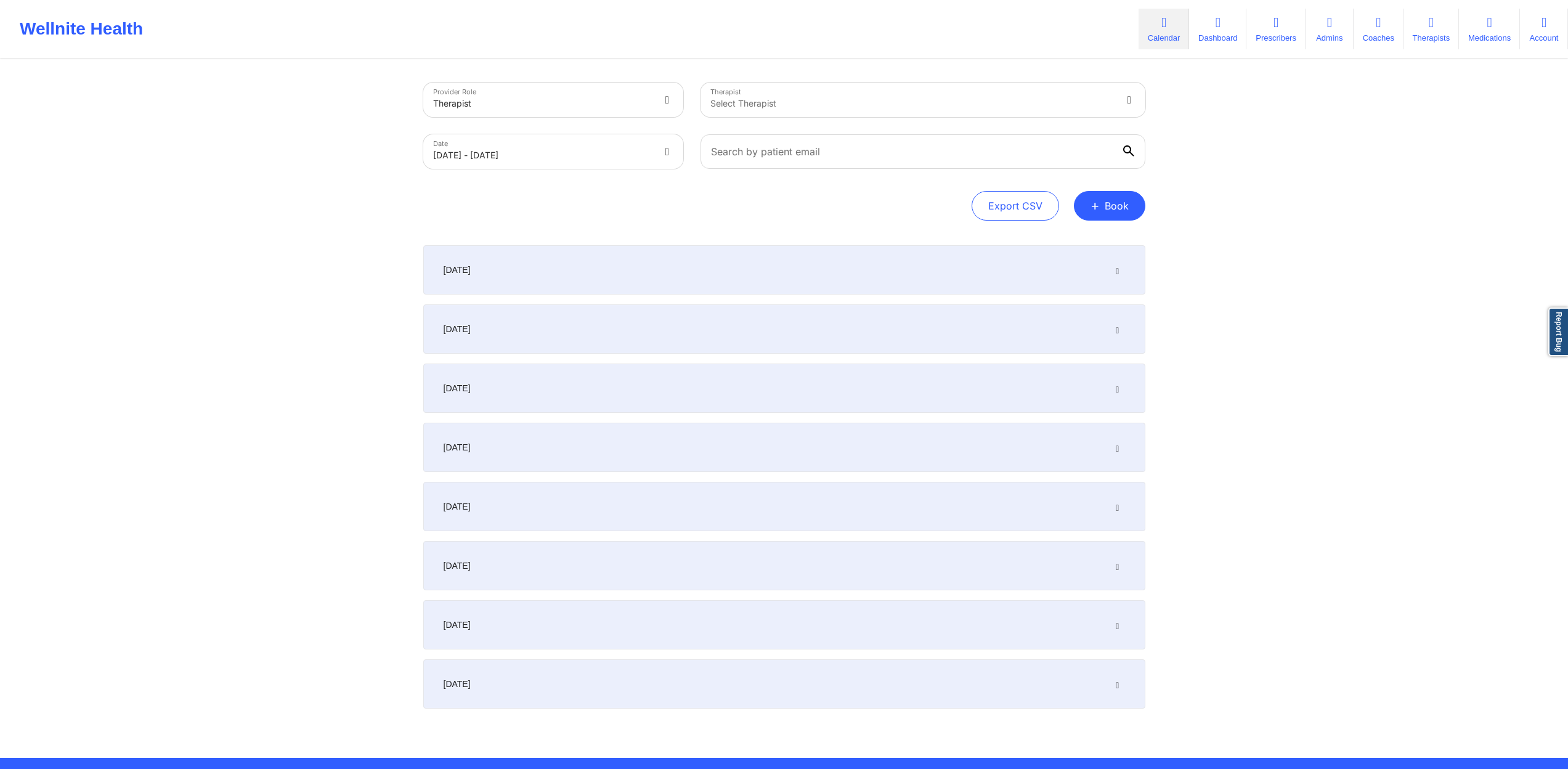
click at [665, 277] on div "[DATE]" at bounding box center [784, 270] width 722 height 50
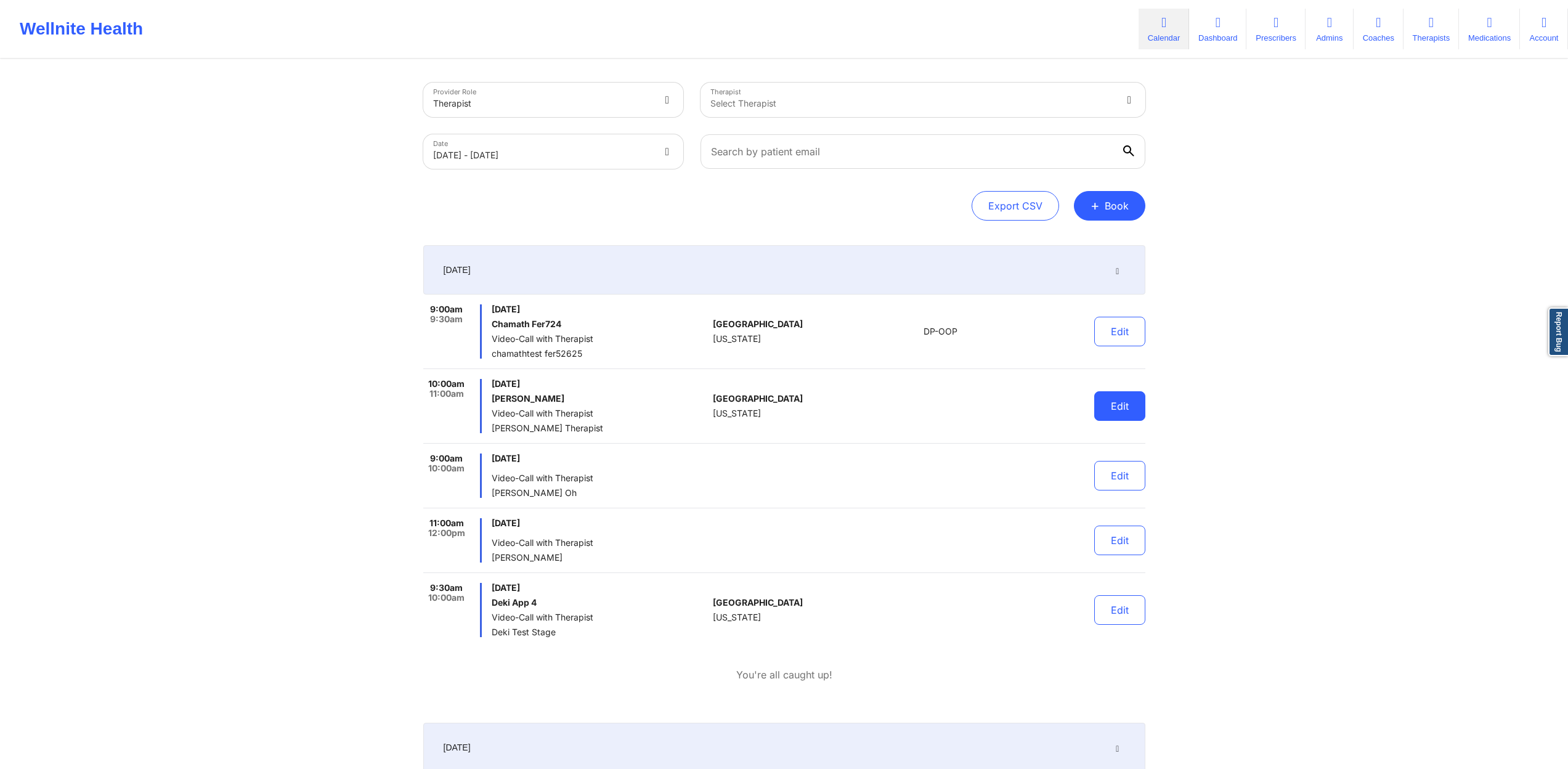
click at [1121, 409] on button "Edit" at bounding box center [1119, 406] width 51 height 30
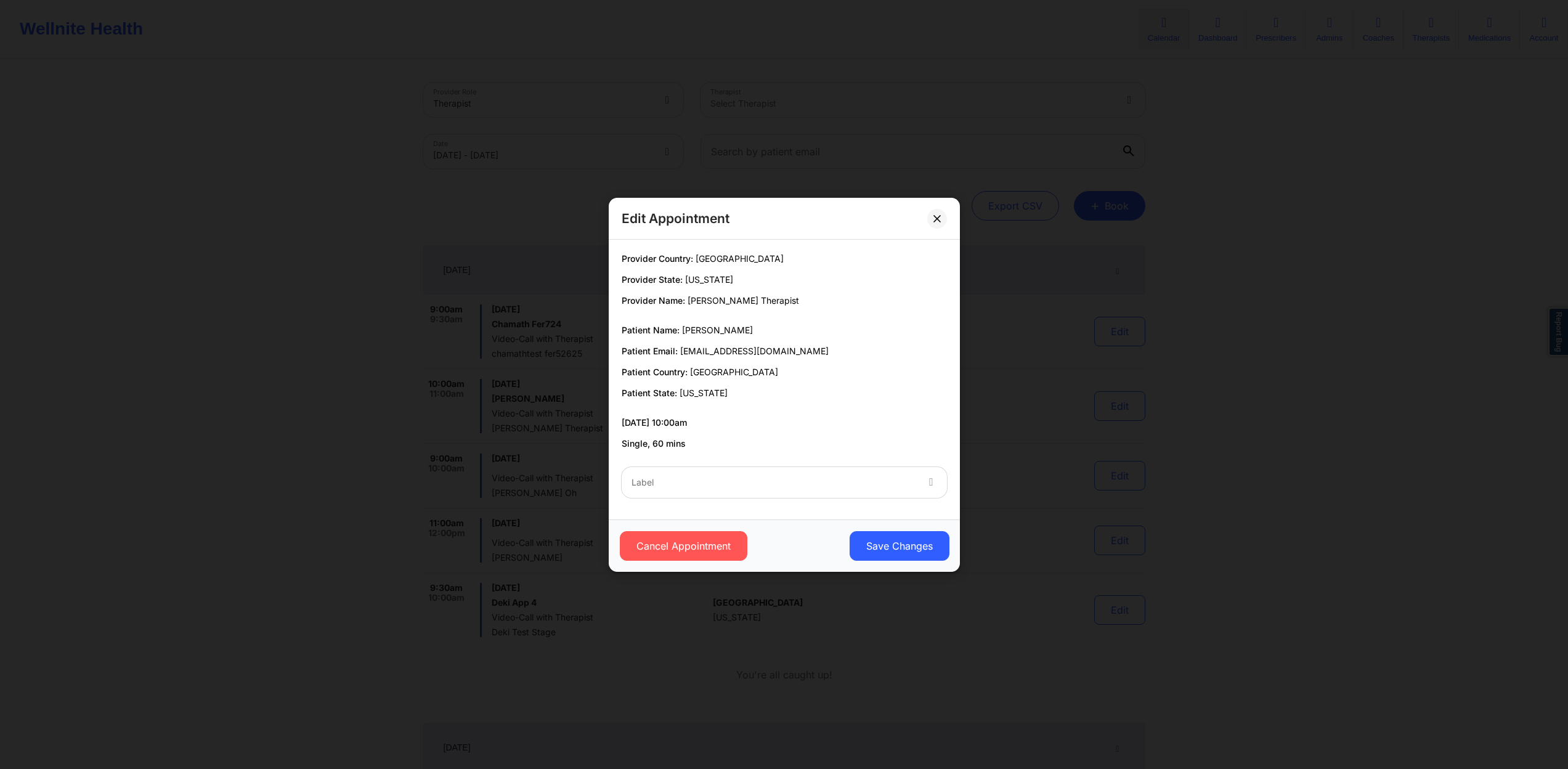
click at [861, 489] on div at bounding box center [774, 482] width 284 height 15
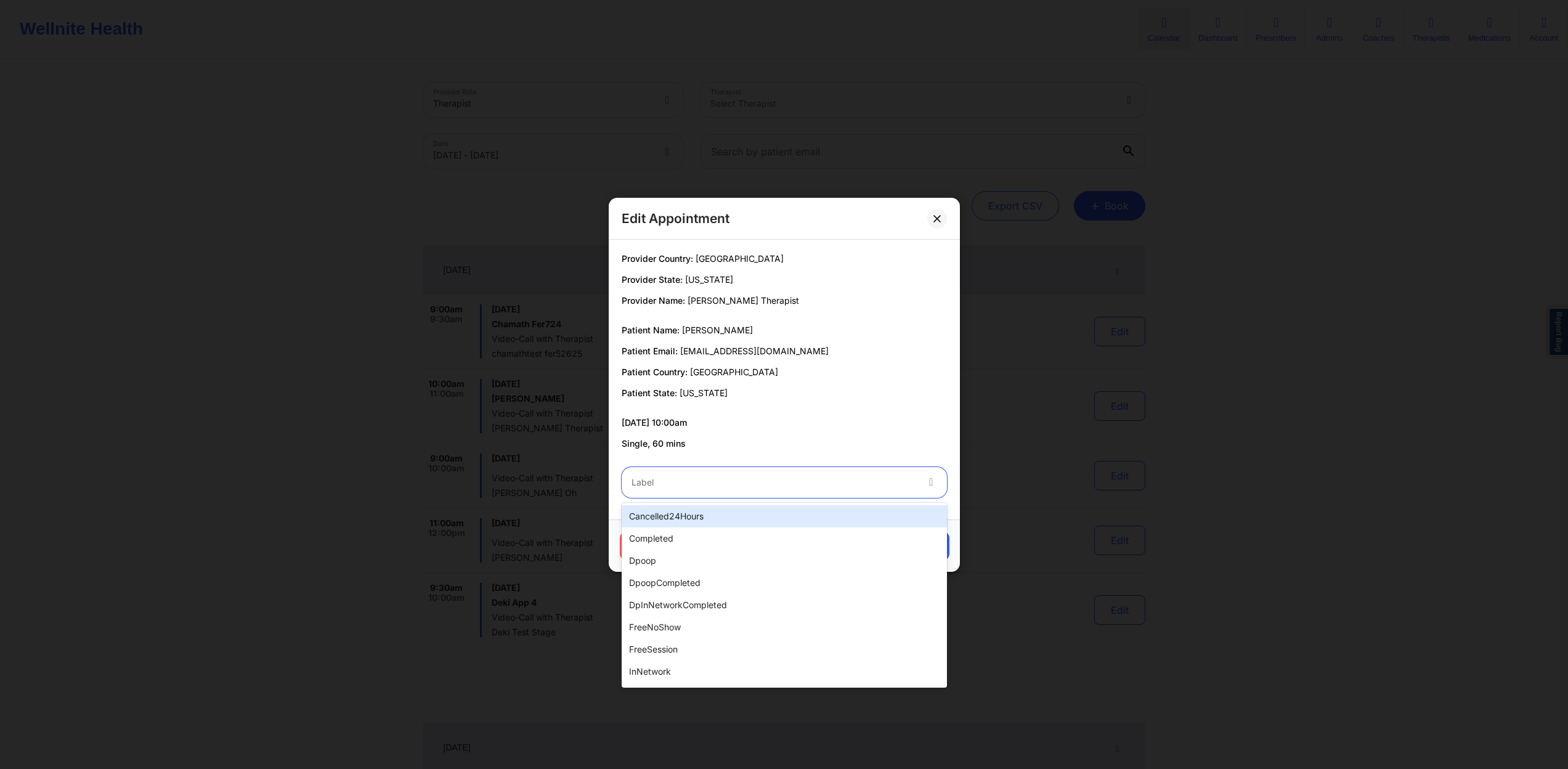
click at [804, 523] on div "cancelled24Hours" at bounding box center [785, 517] width 326 height 23
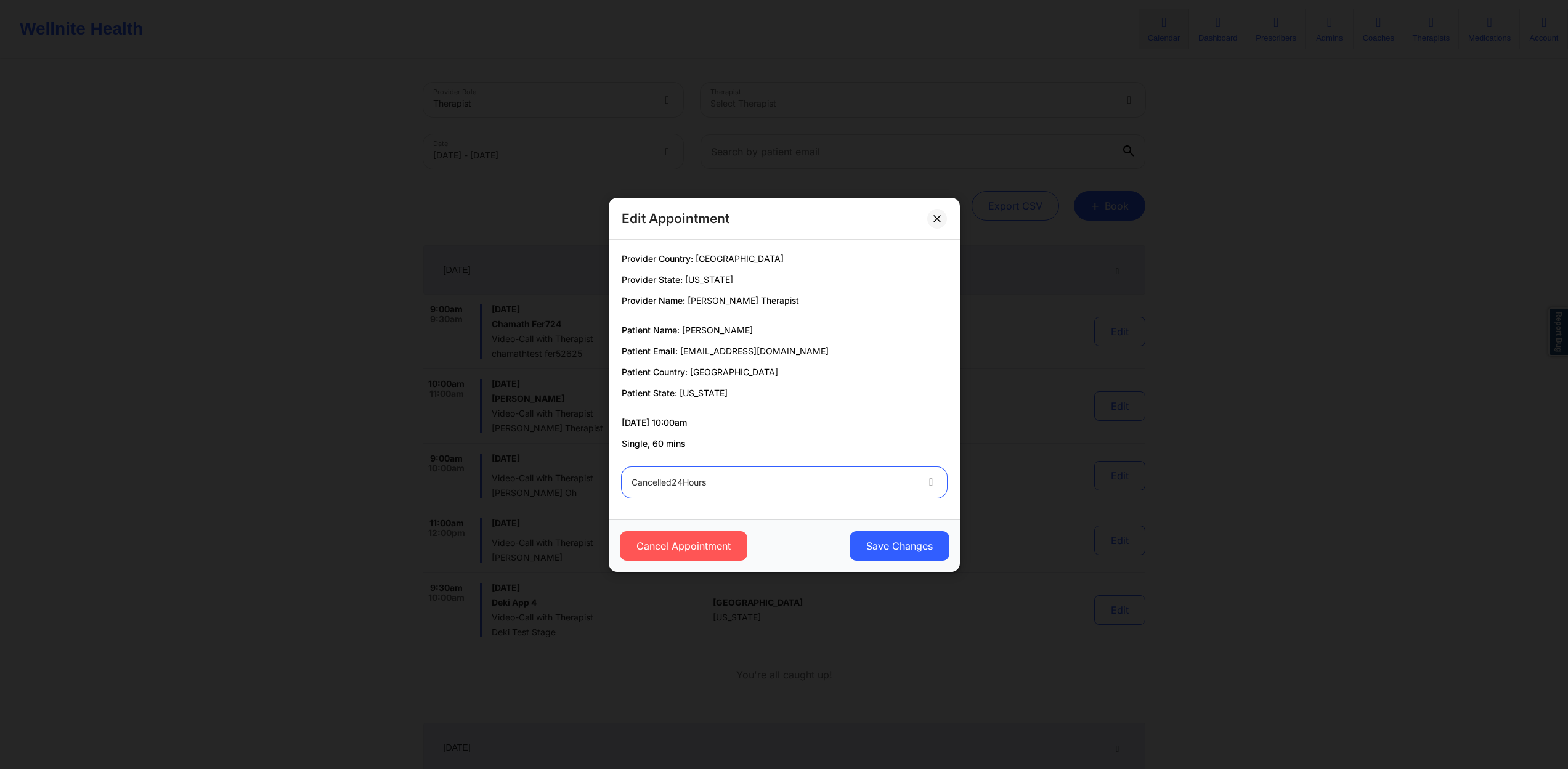
click at [781, 492] on div "cancelled24Hours" at bounding box center [774, 482] width 284 height 31
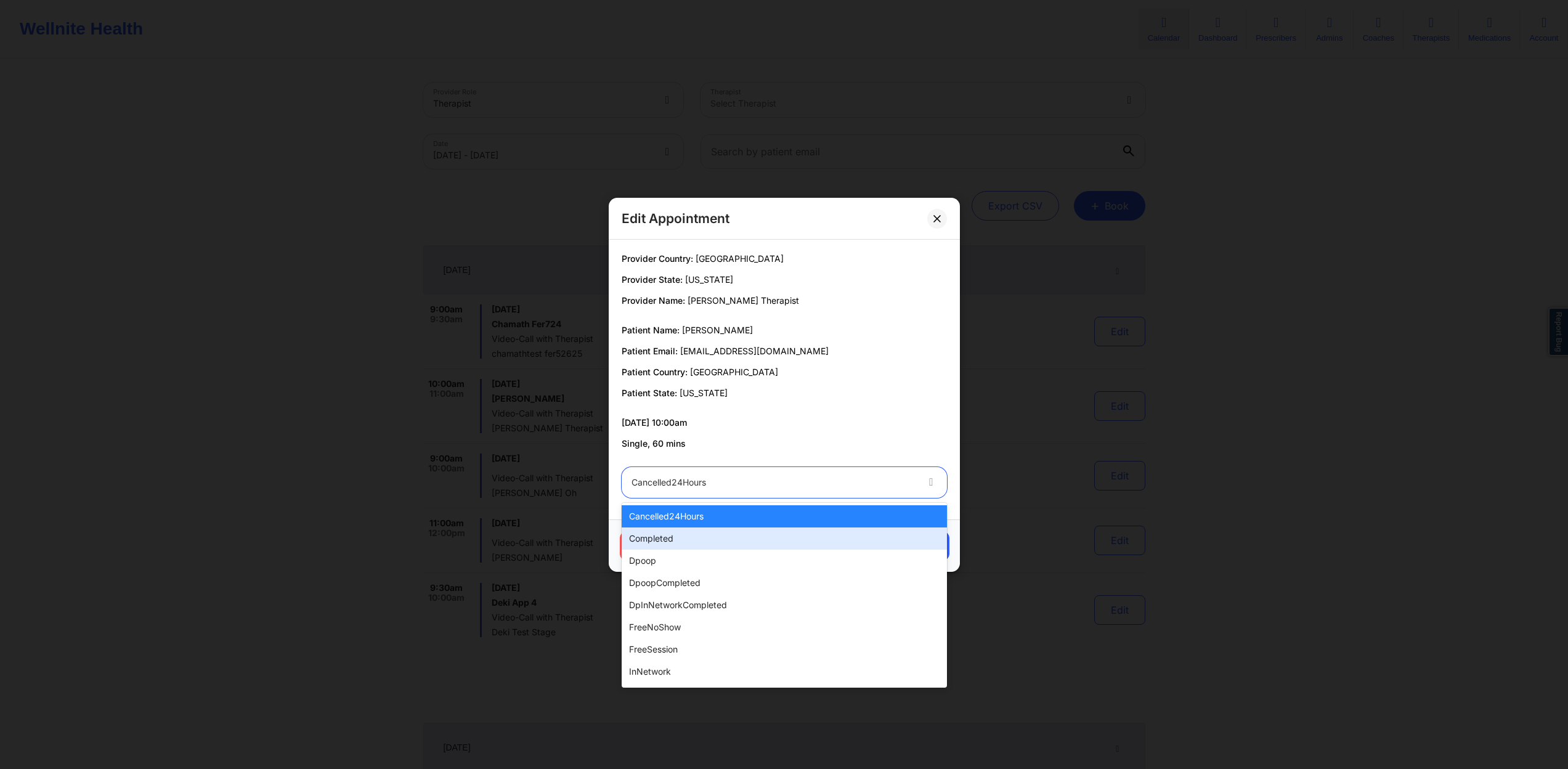
click at [748, 547] on div "completed" at bounding box center [785, 539] width 326 height 23
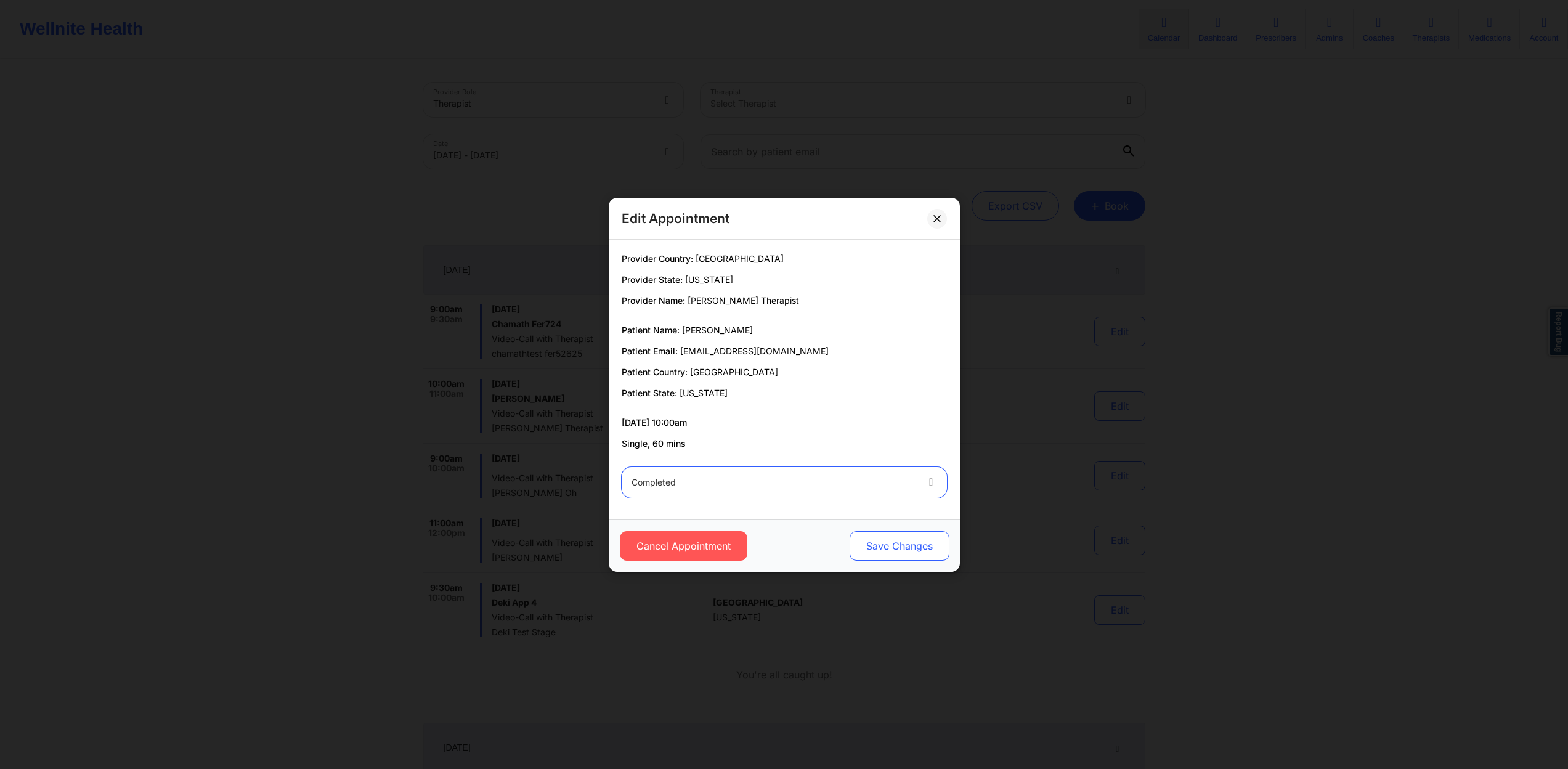
click at [887, 547] on button "Save Changes" at bounding box center [898, 546] width 100 height 30
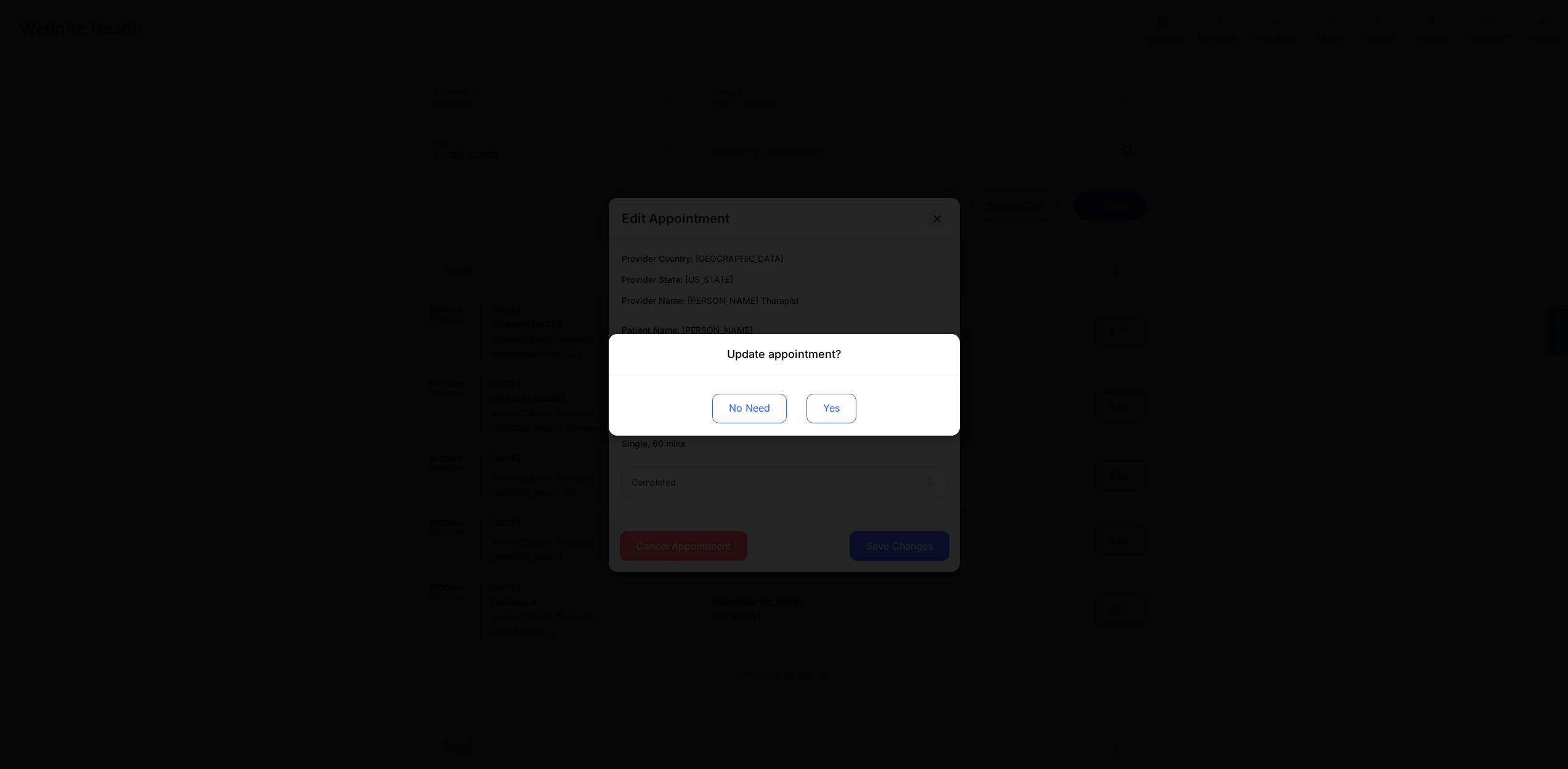
click at [847, 409] on button "Yes" at bounding box center [831, 408] width 50 height 30
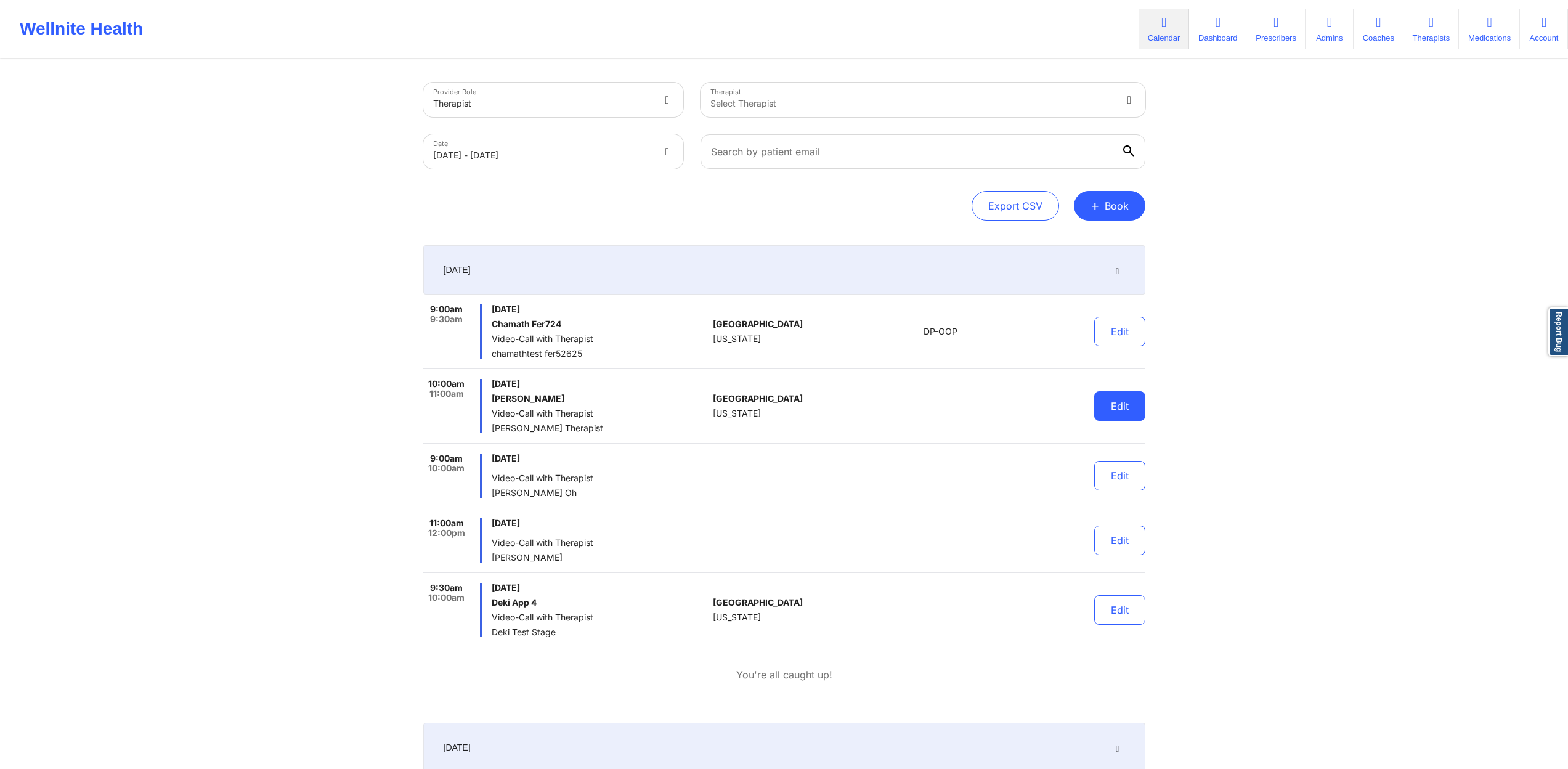
click at [1110, 399] on button "Edit" at bounding box center [1119, 406] width 51 height 30
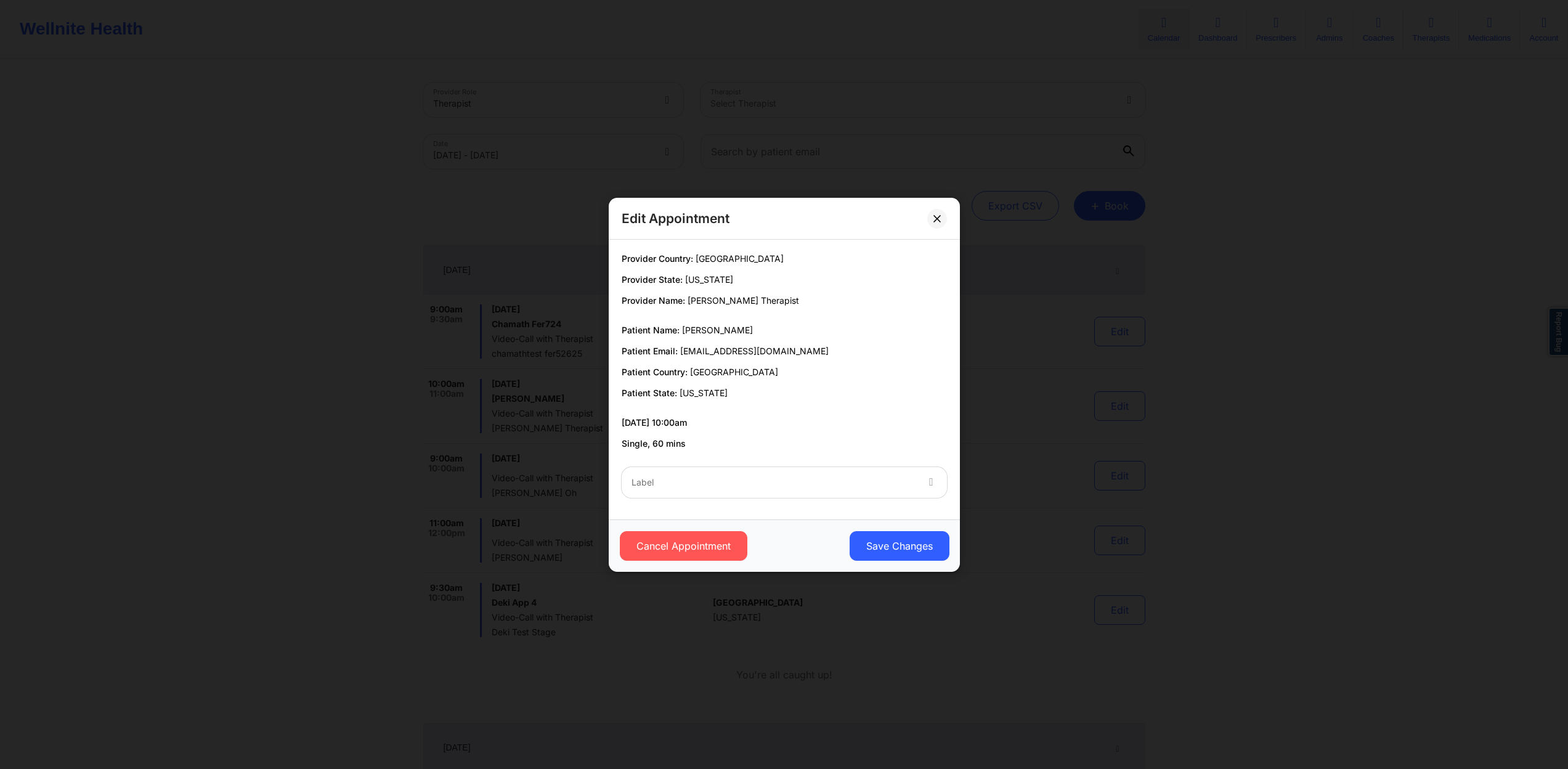
click at [849, 488] on div at bounding box center [774, 482] width 284 height 15
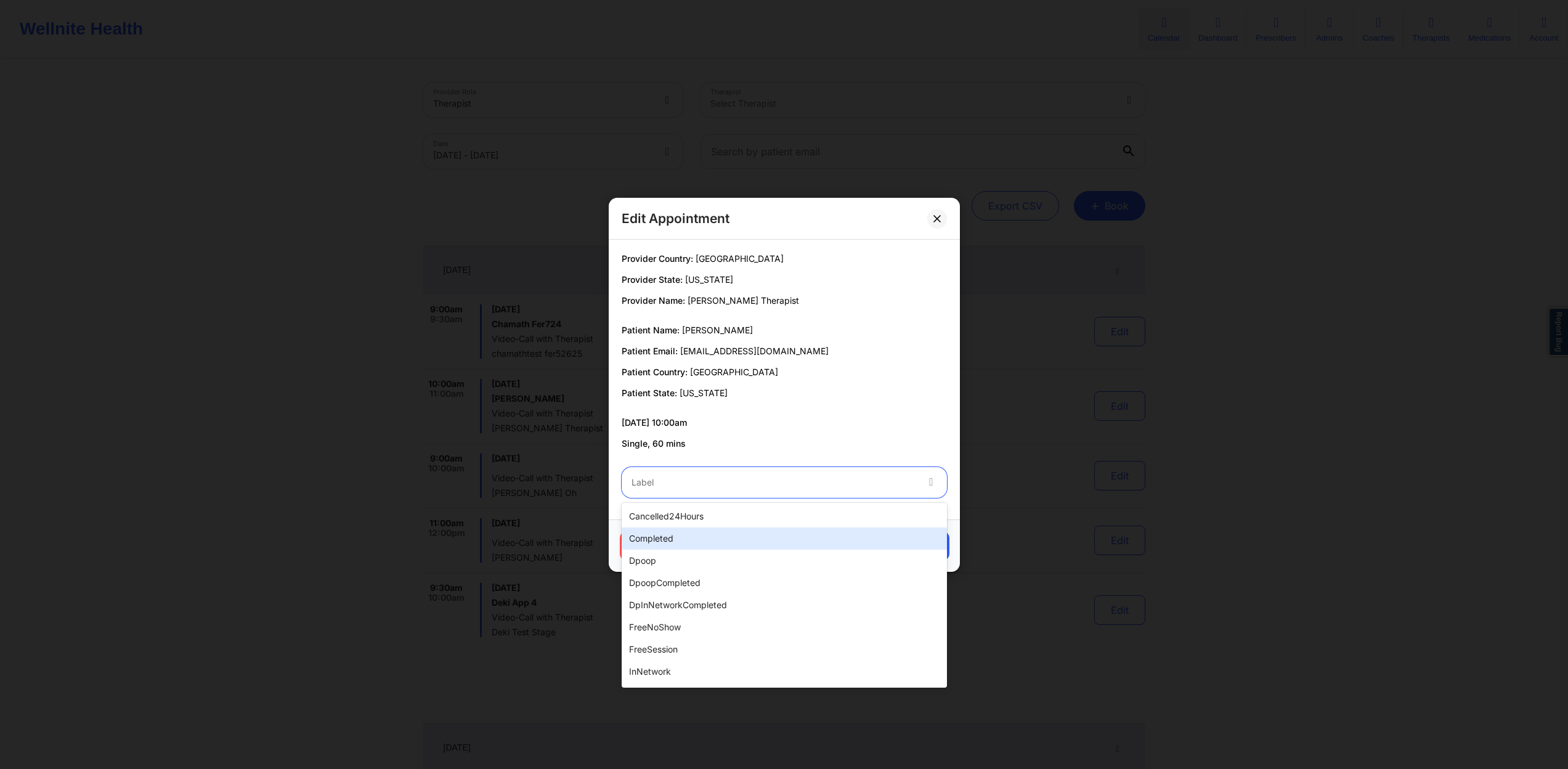
click at [764, 539] on div "completed" at bounding box center [785, 539] width 326 height 23
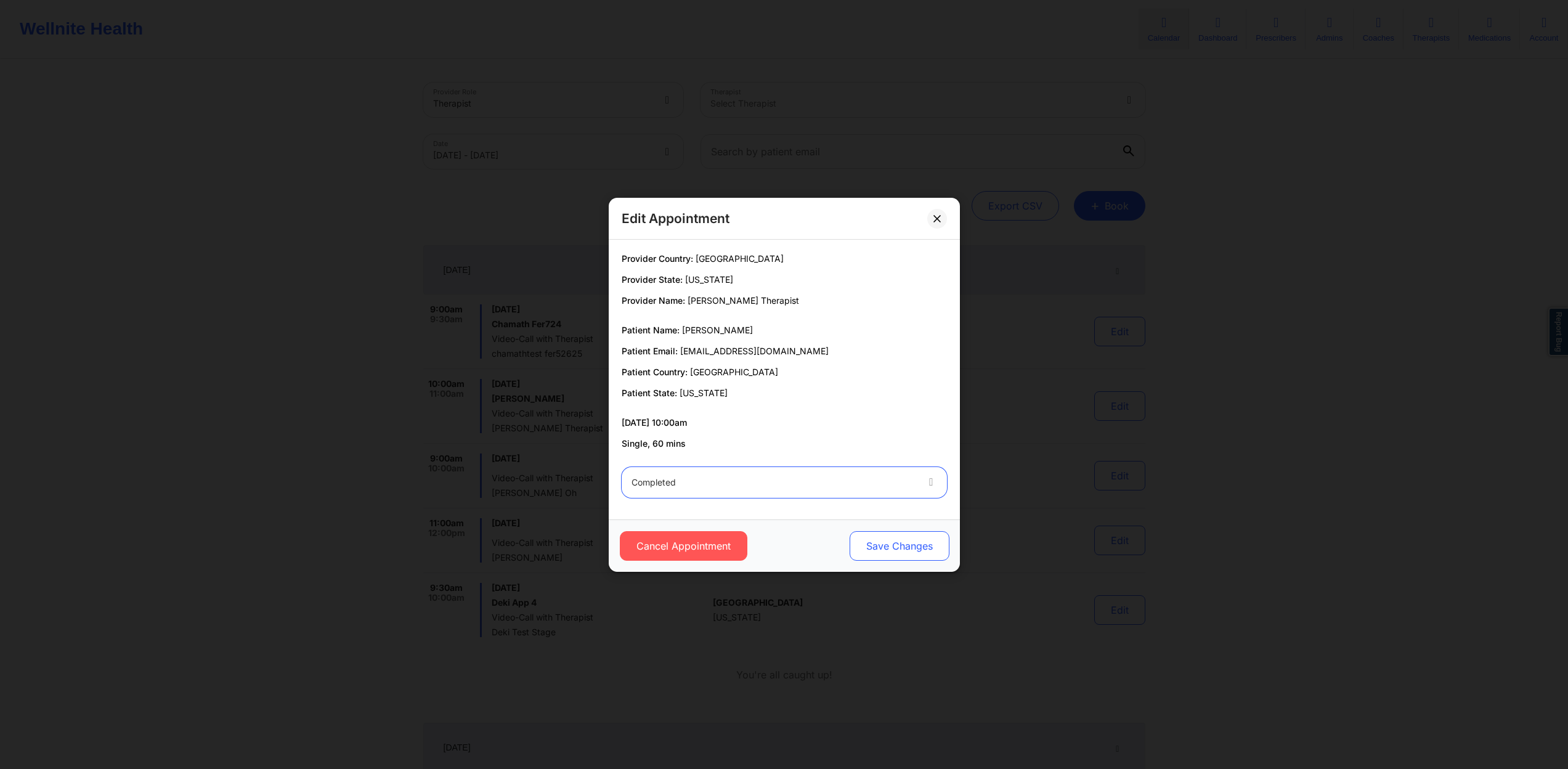
click at [891, 543] on button "Save Changes" at bounding box center [898, 546] width 100 height 30
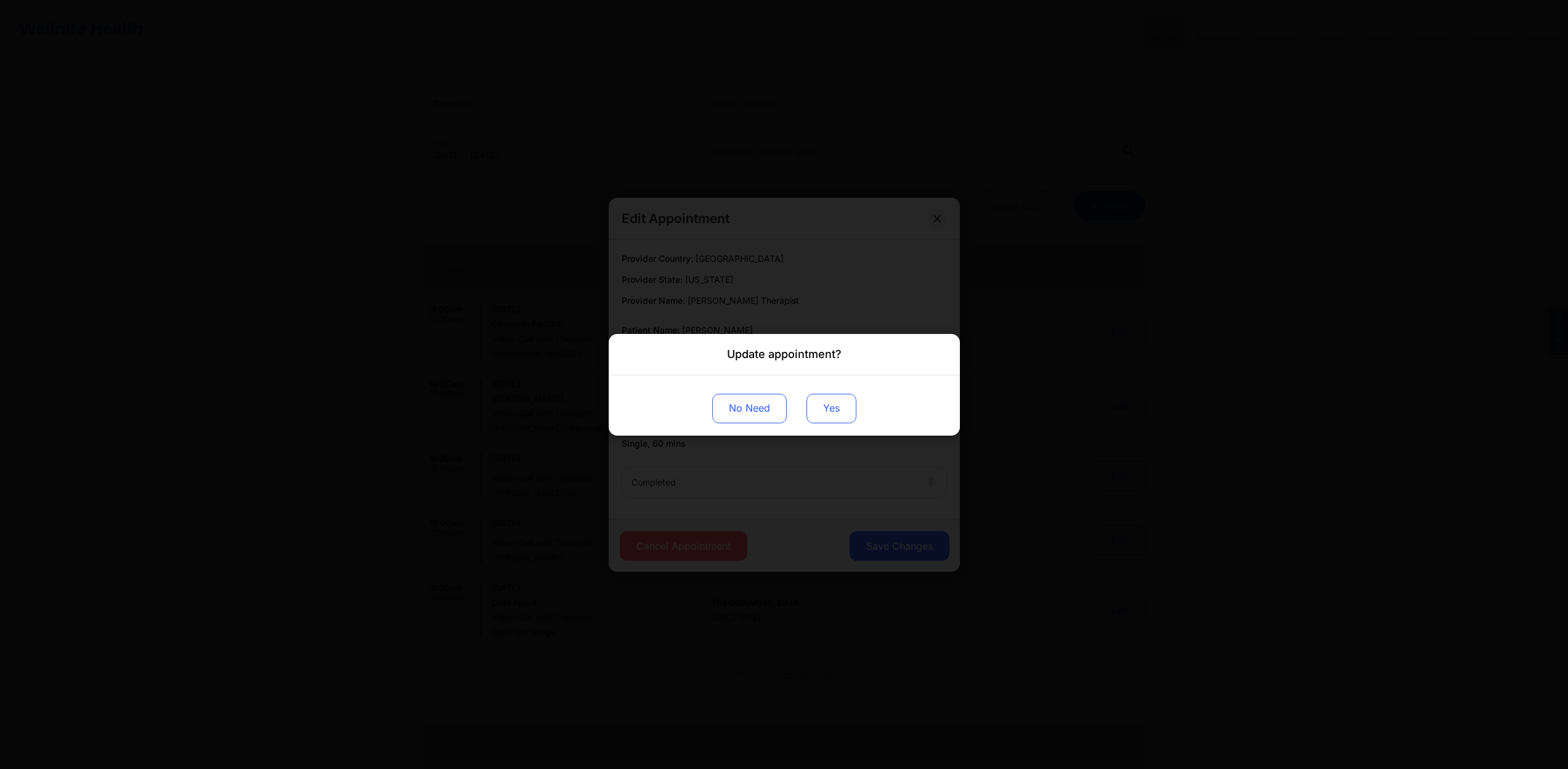
click at [829, 399] on button "Yes" at bounding box center [831, 408] width 50 height 30
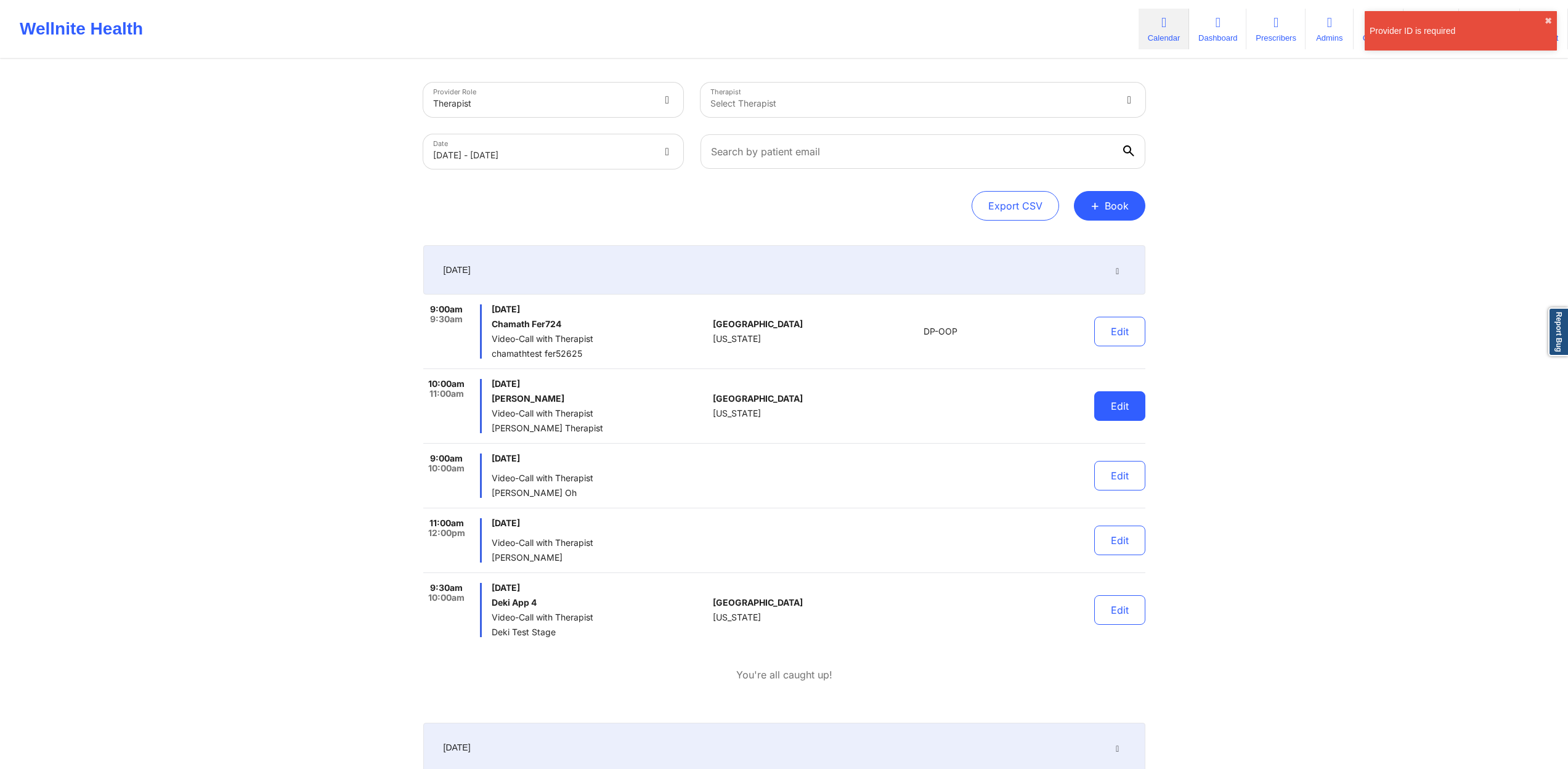
click at [1122, 407] on button "Edit" at bounding box center [1119, 406] width 51 height 30
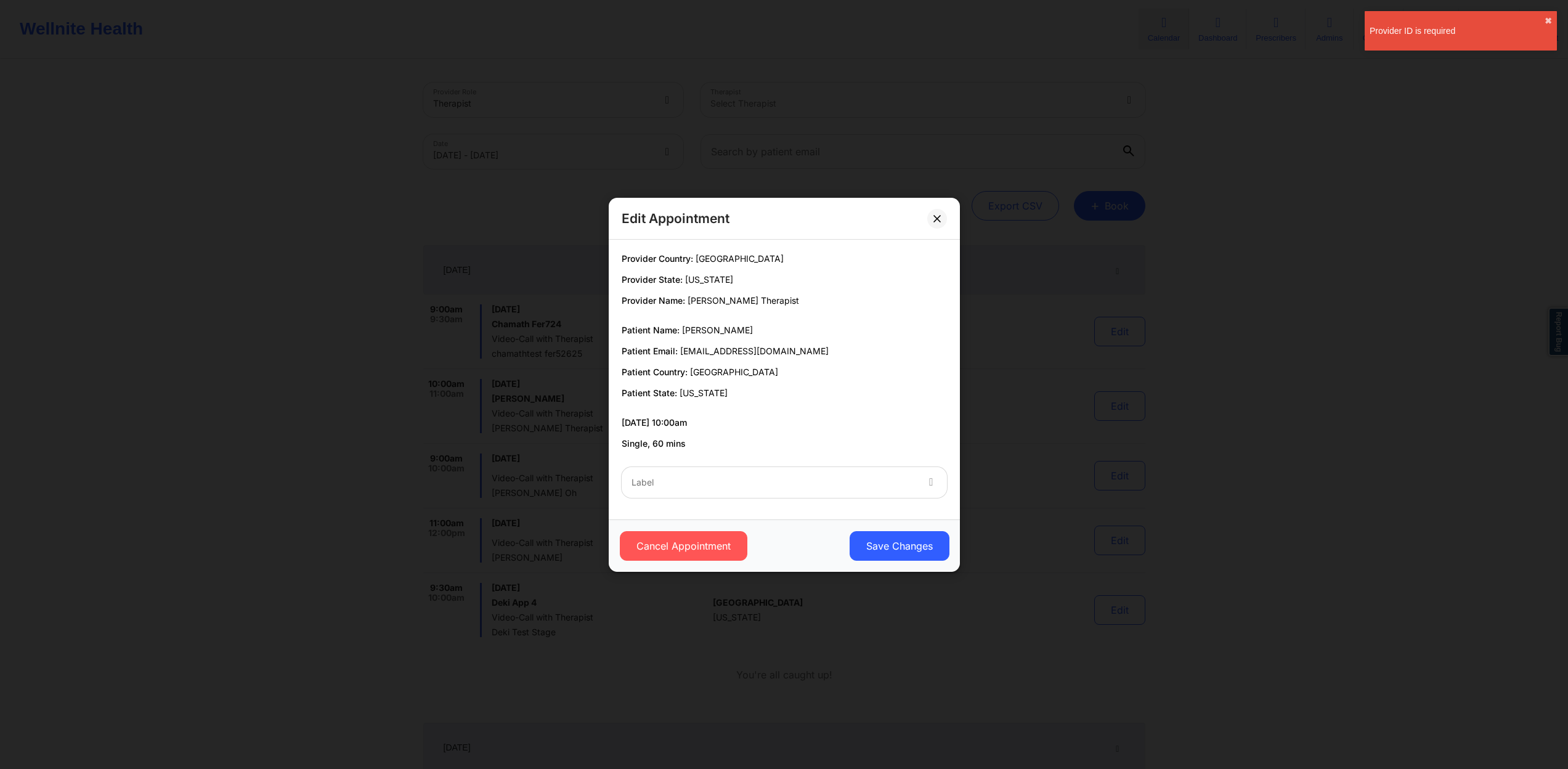
click at [905, 520] on div "Cancel Appointment Save Changes" at bounding box center [784, 545] width 351 height 52
click at [908, 484] on div at bounding box center [774, 482] width 284 height 15
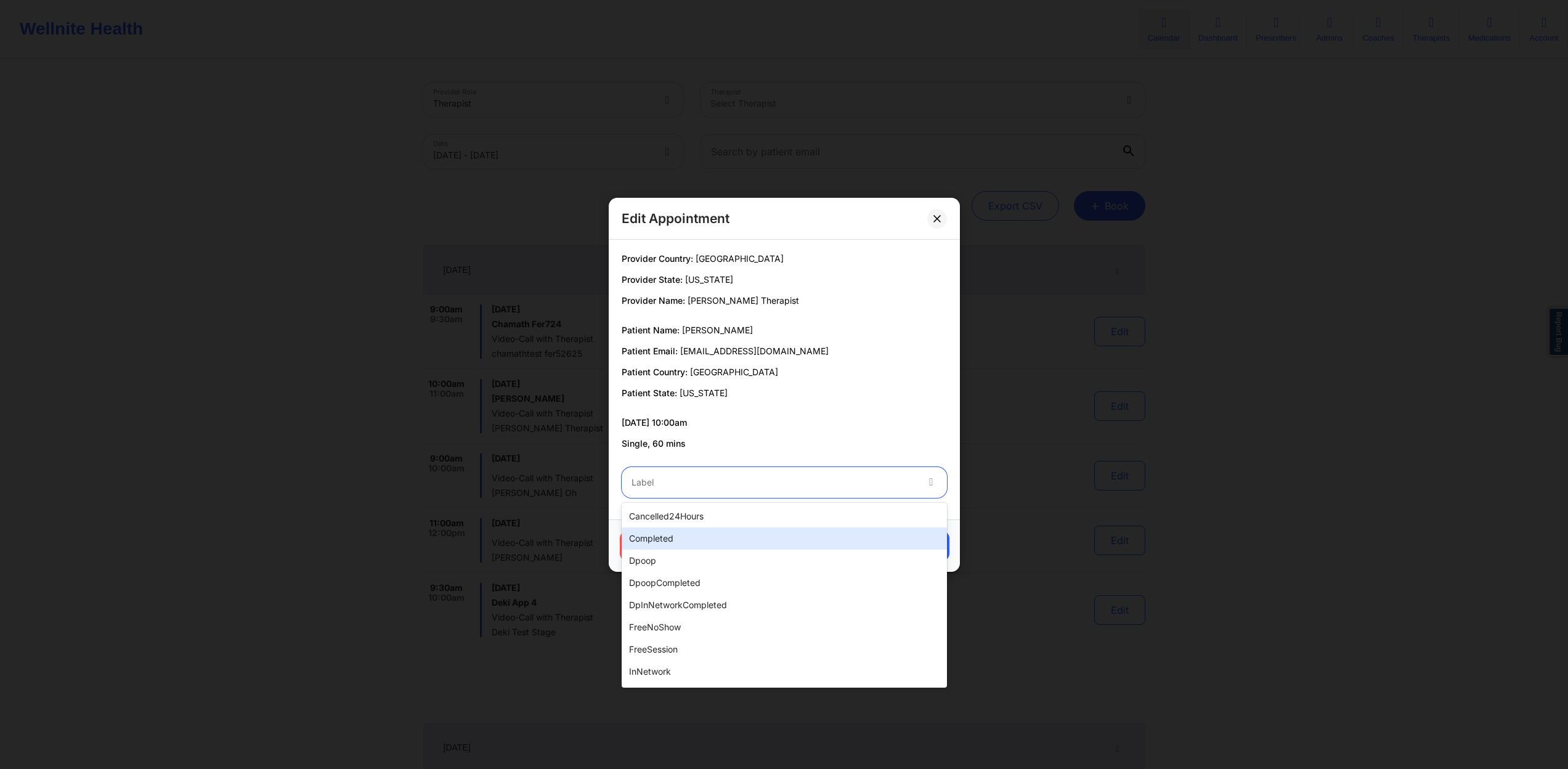
click at [775, 532] on div "completed" at bounding box center [785, 539] width 326 height 23
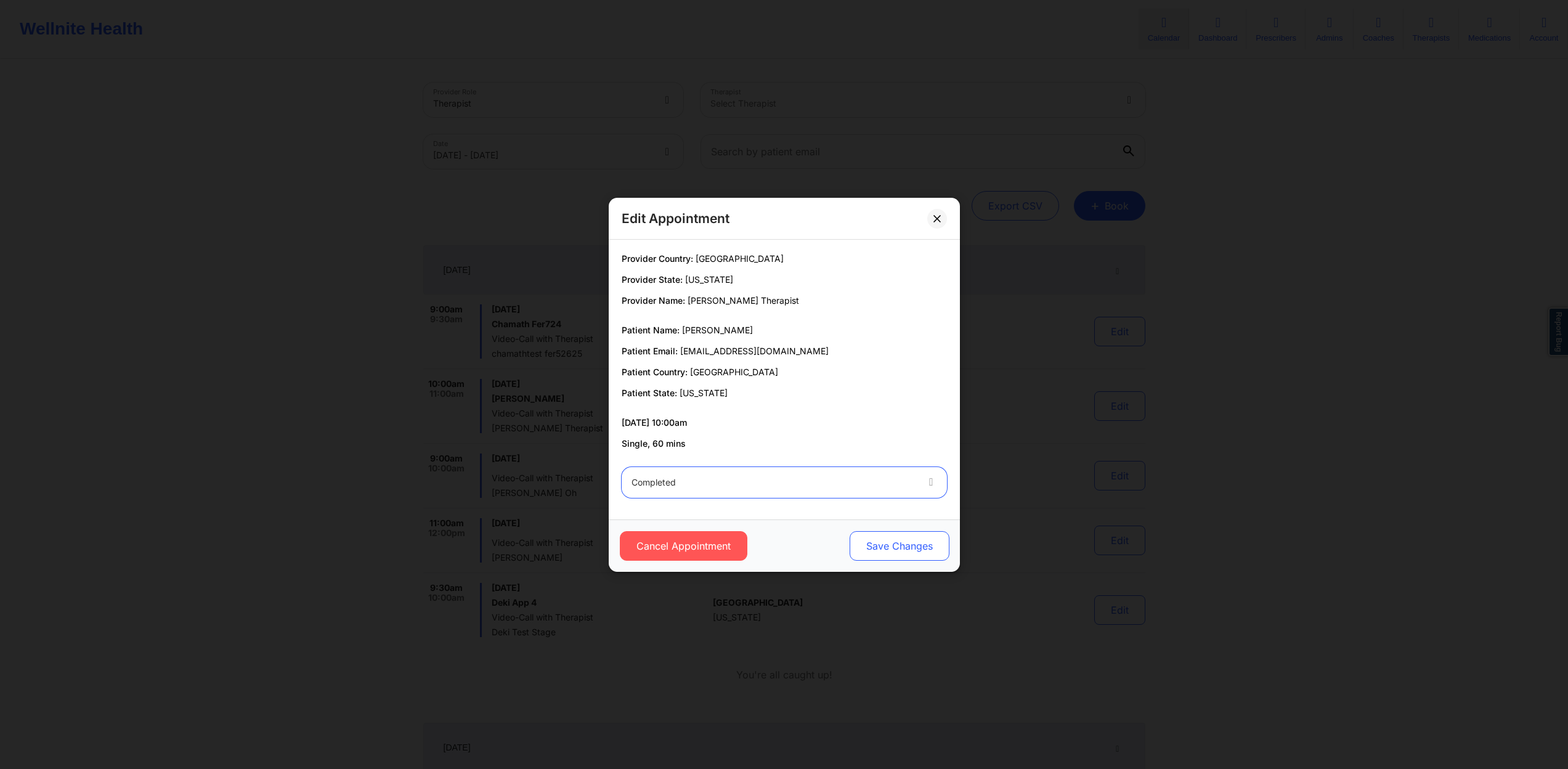
click at [933, 544] on button "Save Changes" at bounding box center [898, 546] width 100 height 30
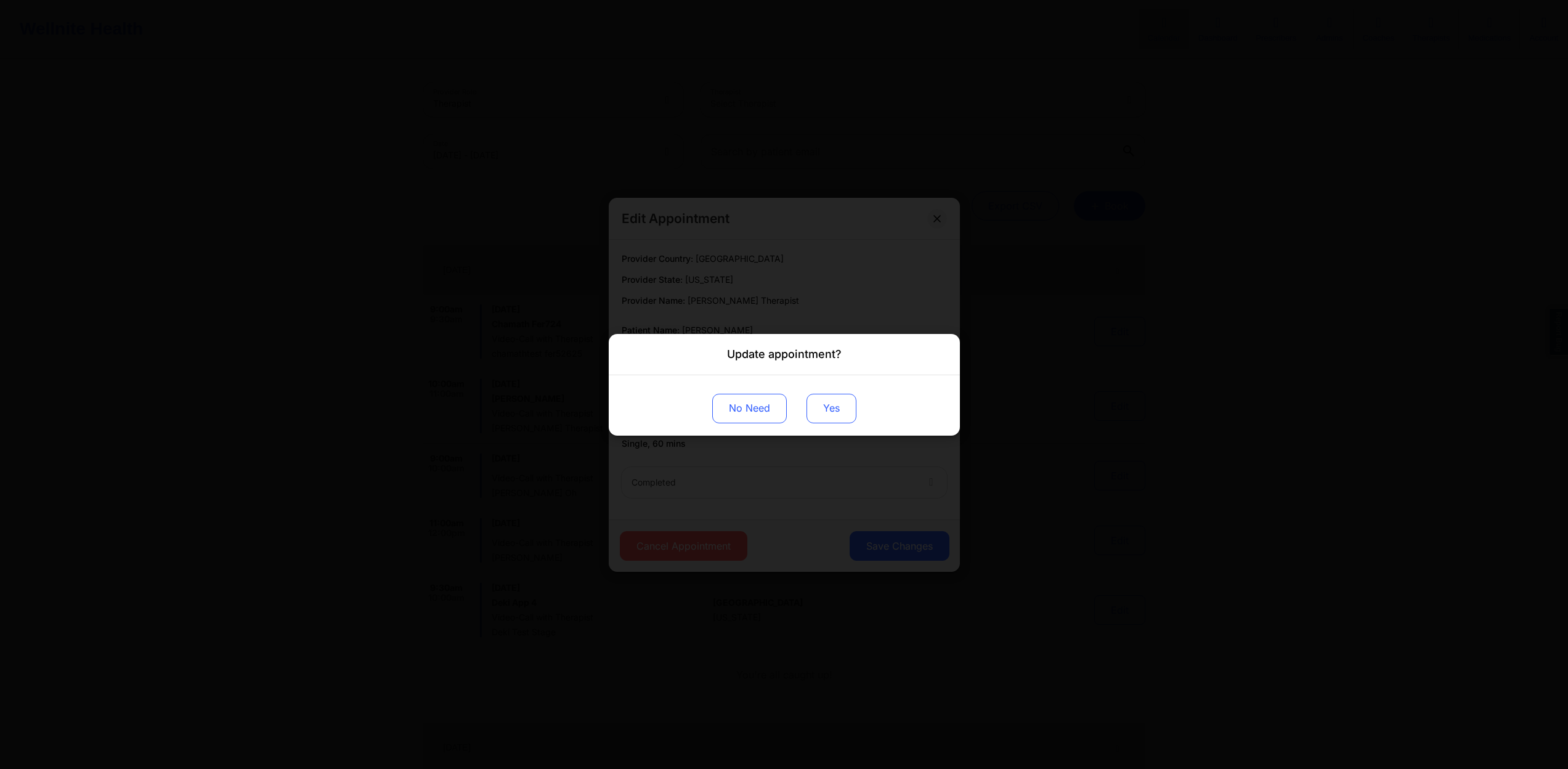
click at [844, 401] on button "Yes" at bounding box center [831, 408] width 50 height 30
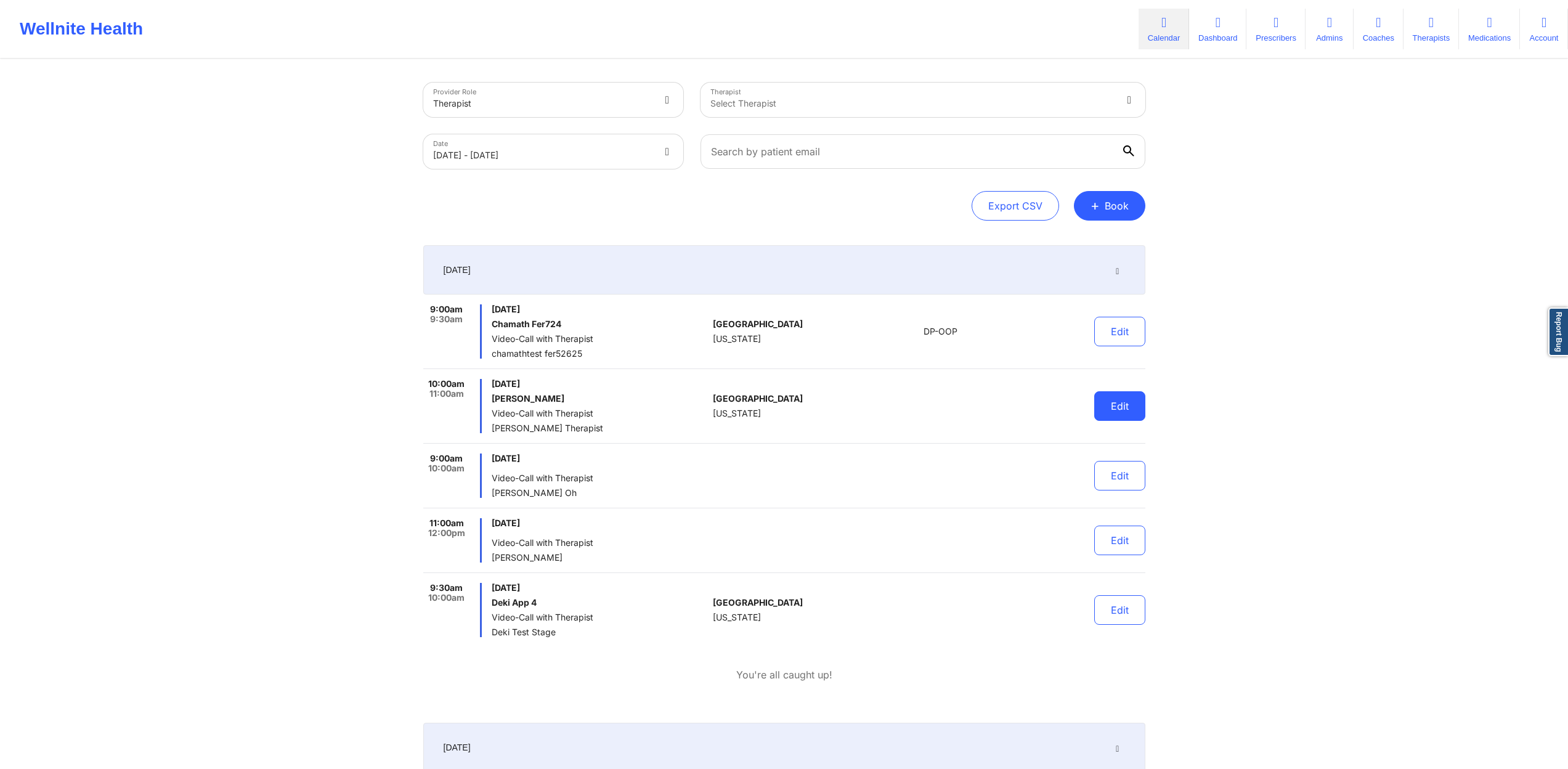
click at [1121, 399] on button "Edit" at bounding box center [1119, 406] width 51 height 30
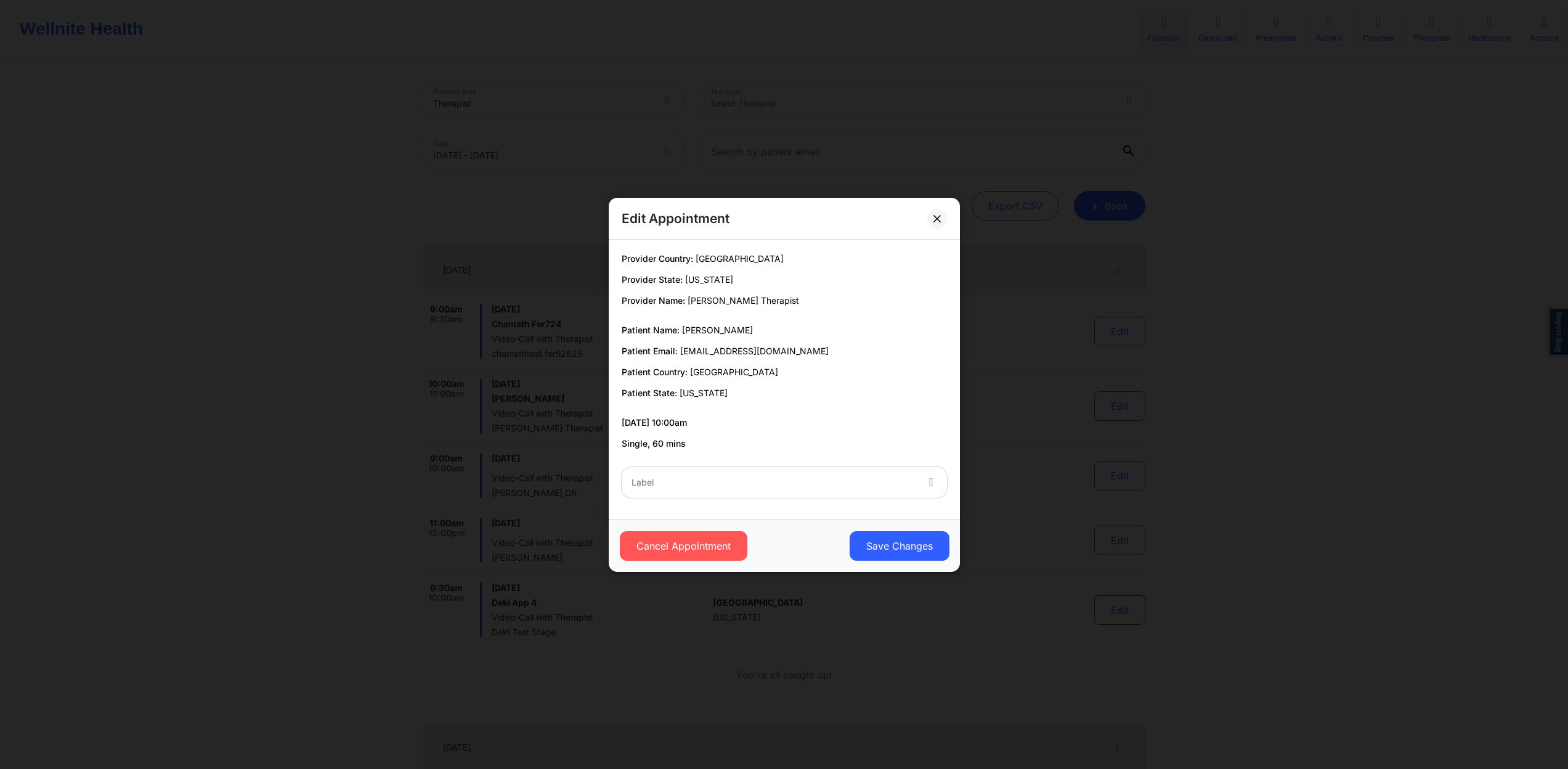
click at [812, 472] on div "Label" at bounding box center [769, 482] width 296 height 31
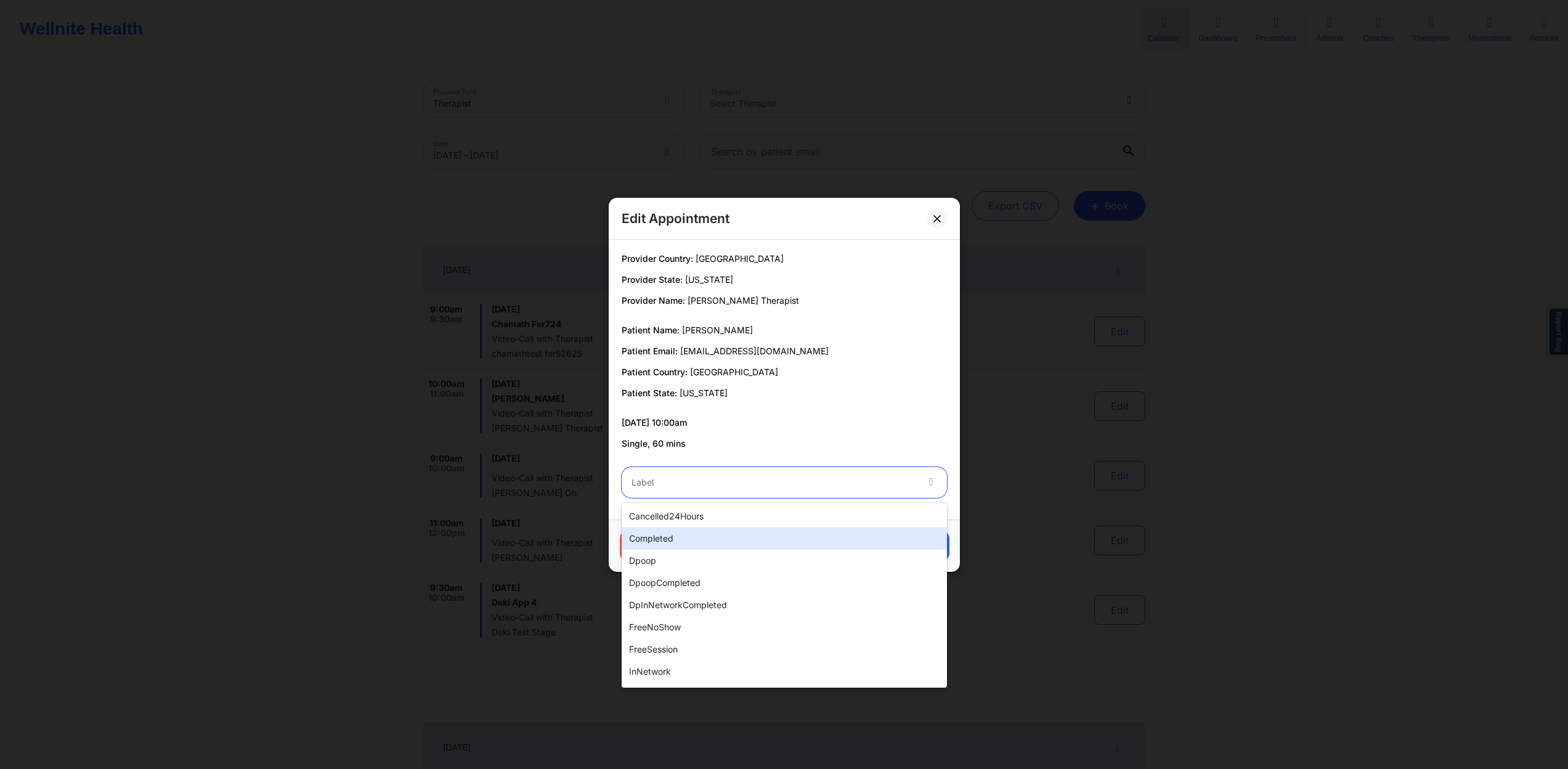
click at [766, 544] on div "completed" at bounding box center [785, 539] width 326 height 23
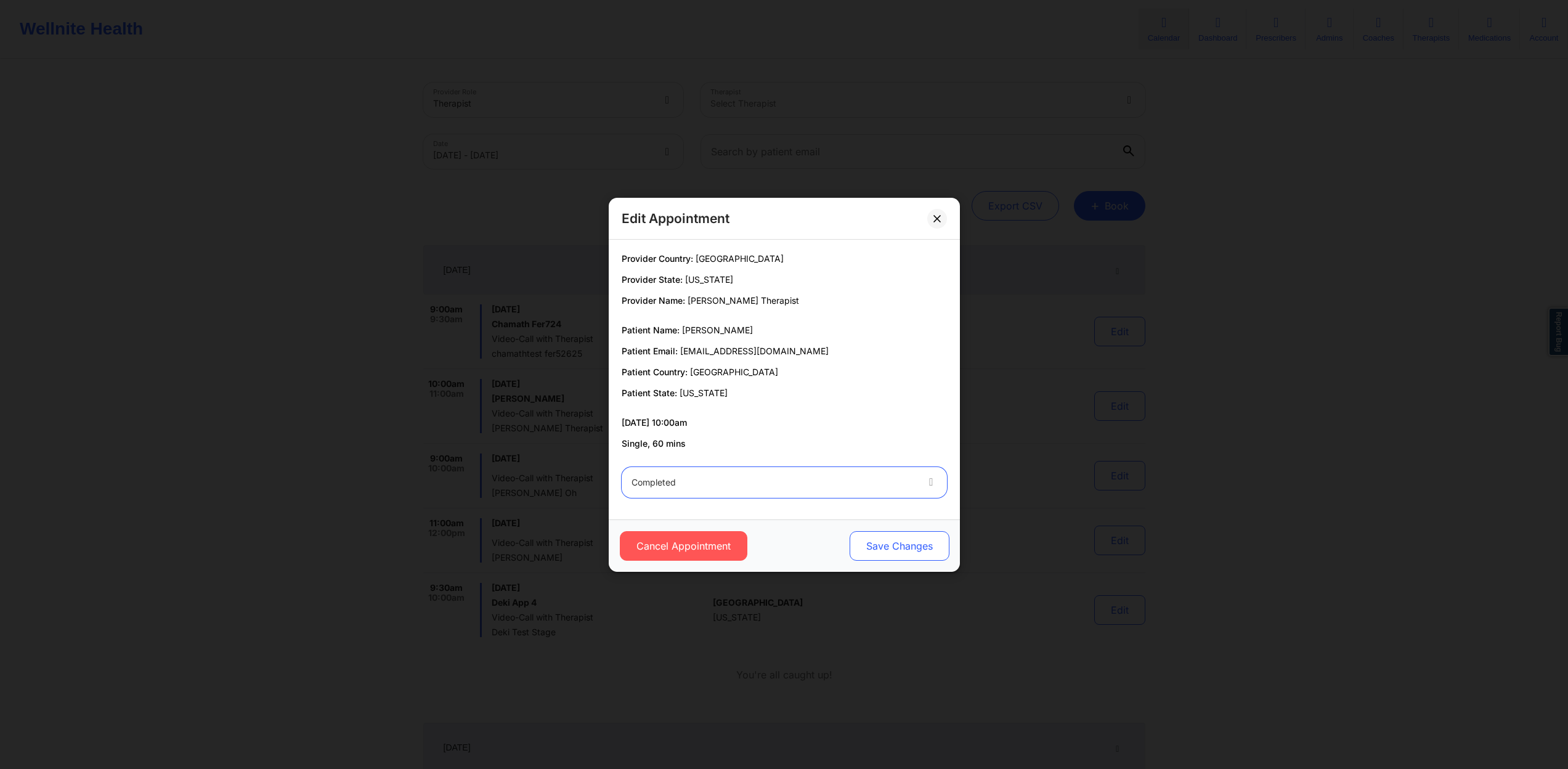
click at [891, 547] on button "Save Changes" at bounding box center [898, 546] width 100 height 30
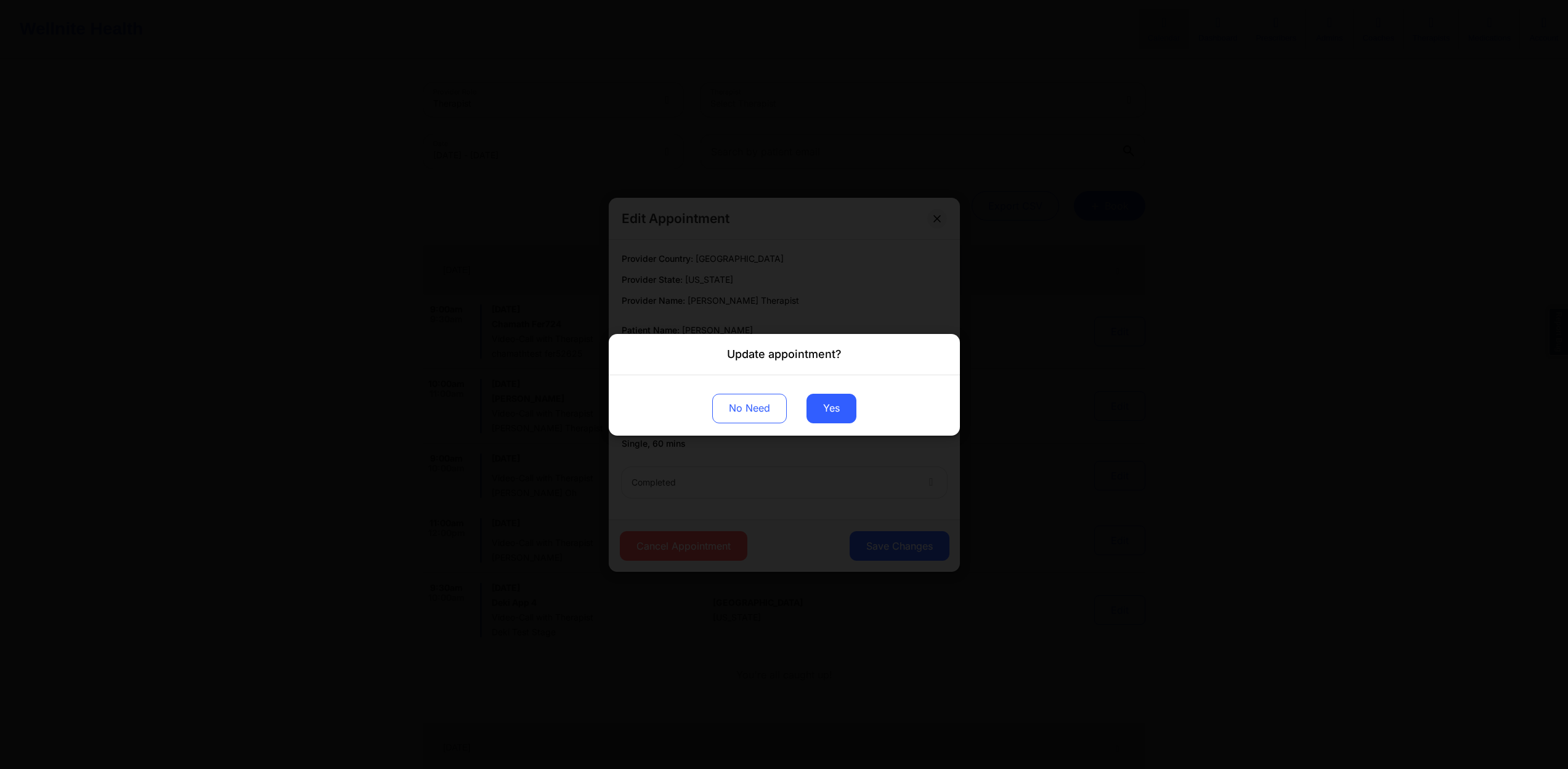
click at [844, 427] on div "No Need Yes" at bounding box center [784, 404] width 351 height 60
click at [848, 414] on button "Yes" at bounding box center [831, 408] width 50 height 30
